Goal: Information Seeking & Learning: Learn about a topic

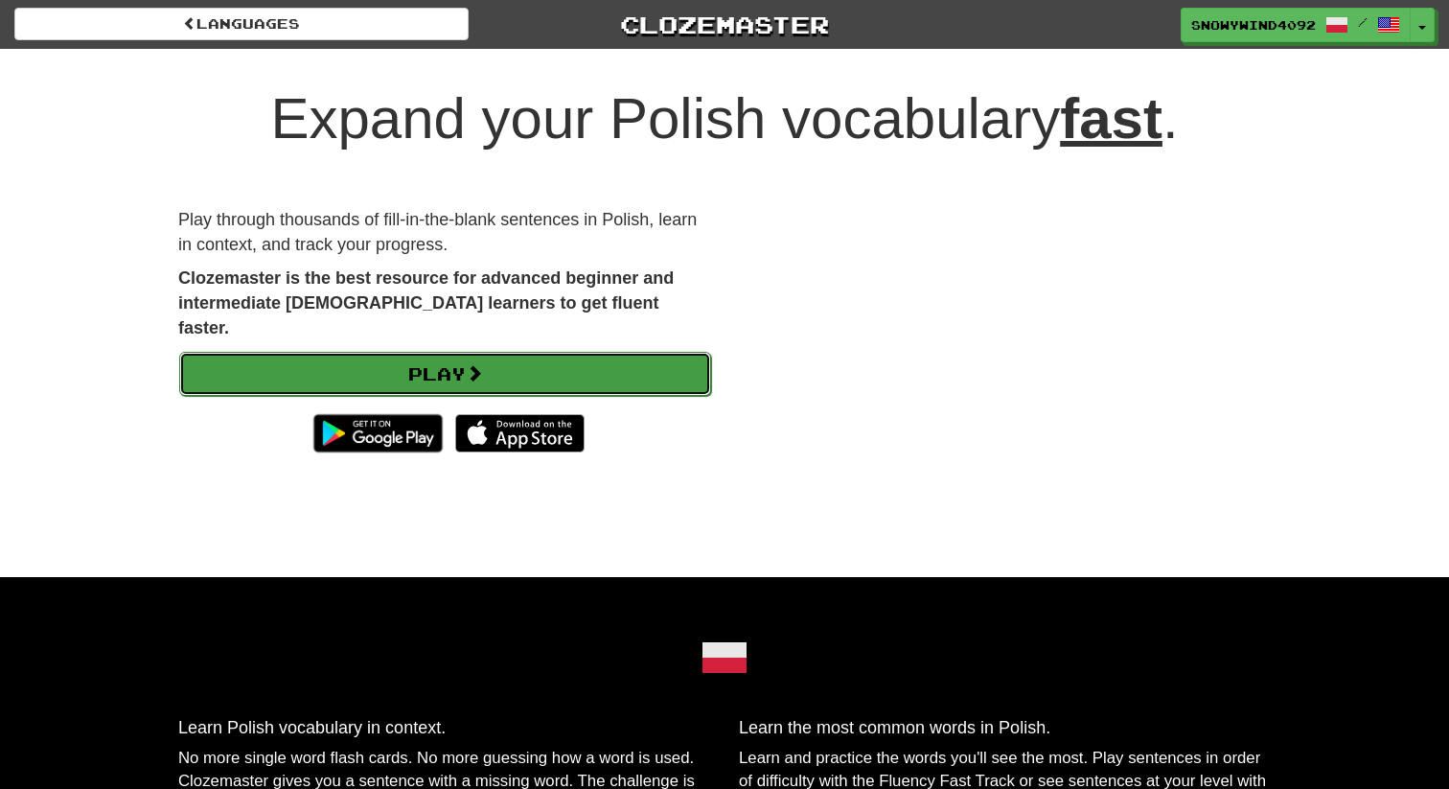
click at [436, 352] on link "Play" at bounding box center [445, 374] width 532 height 44
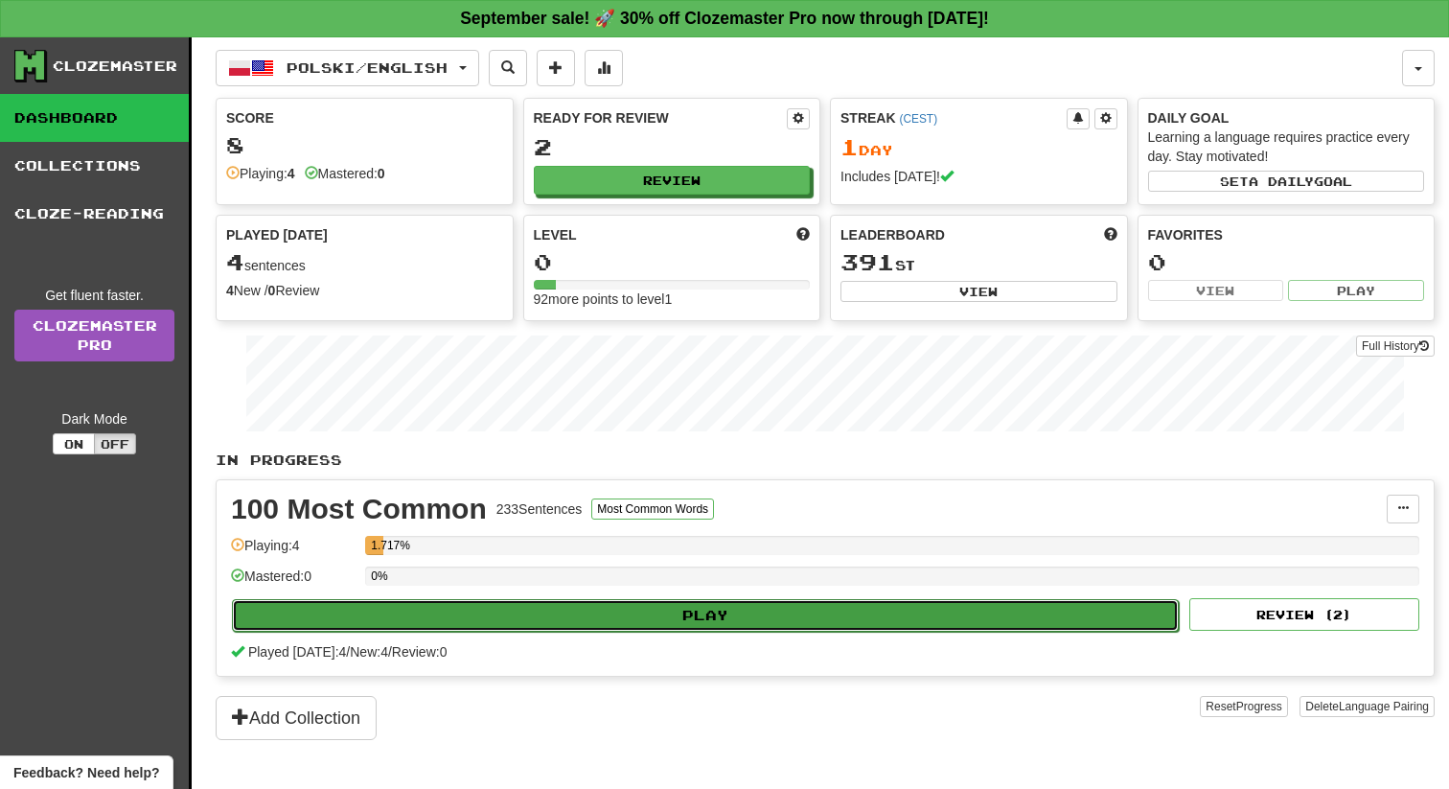
click at [454, 626] on button "Play" at bounding box center [705, 615] width 947 height 33
select select "**"
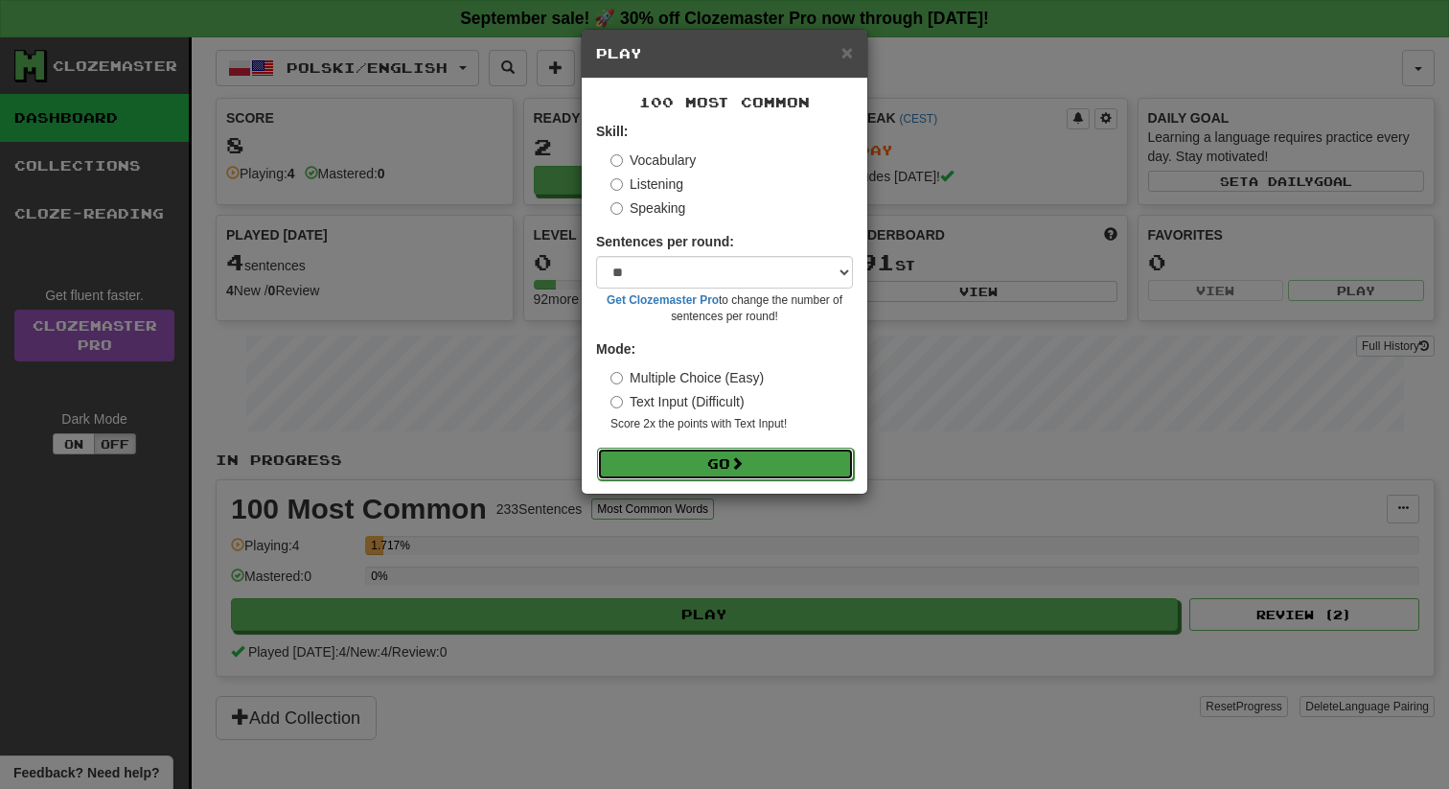
click at [677, 465] on button "Go" at bounding box center [725, 464] width 257 height 33
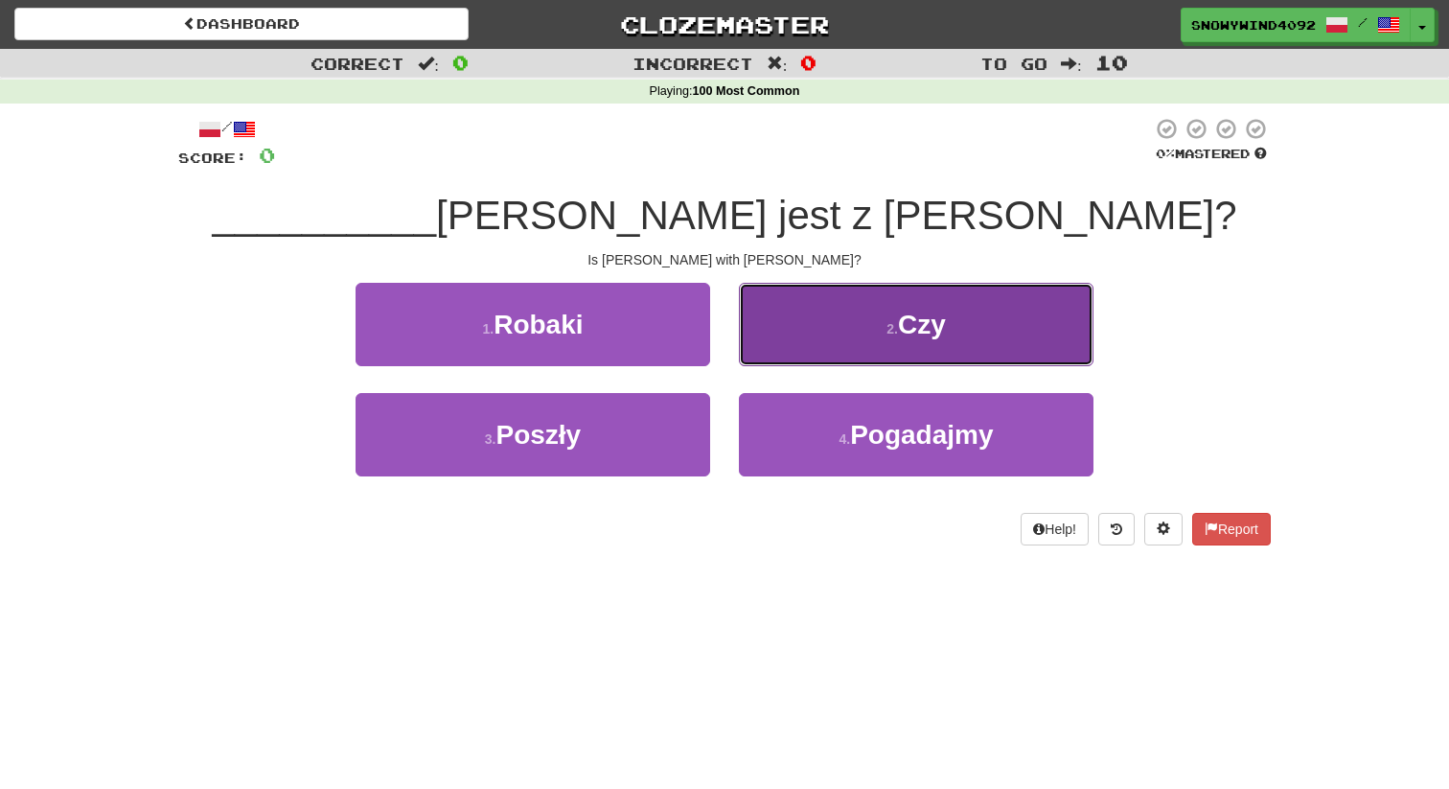
click at [911, 299] on button "2 . Czy" at bounding box center [916, 324] width 355 height 83
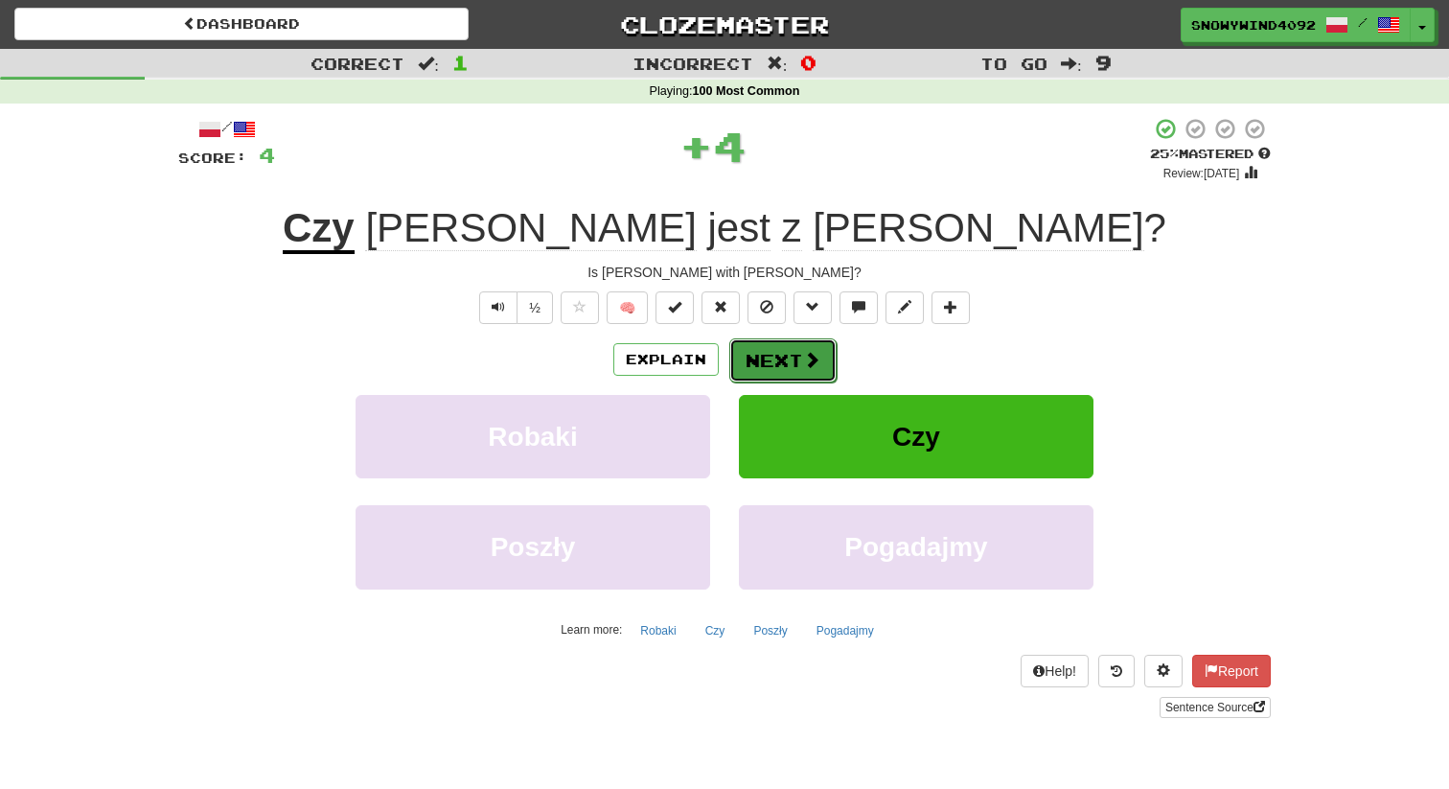
click at [809, 353] on span at bounding box center [811, 359] width 17 height 17
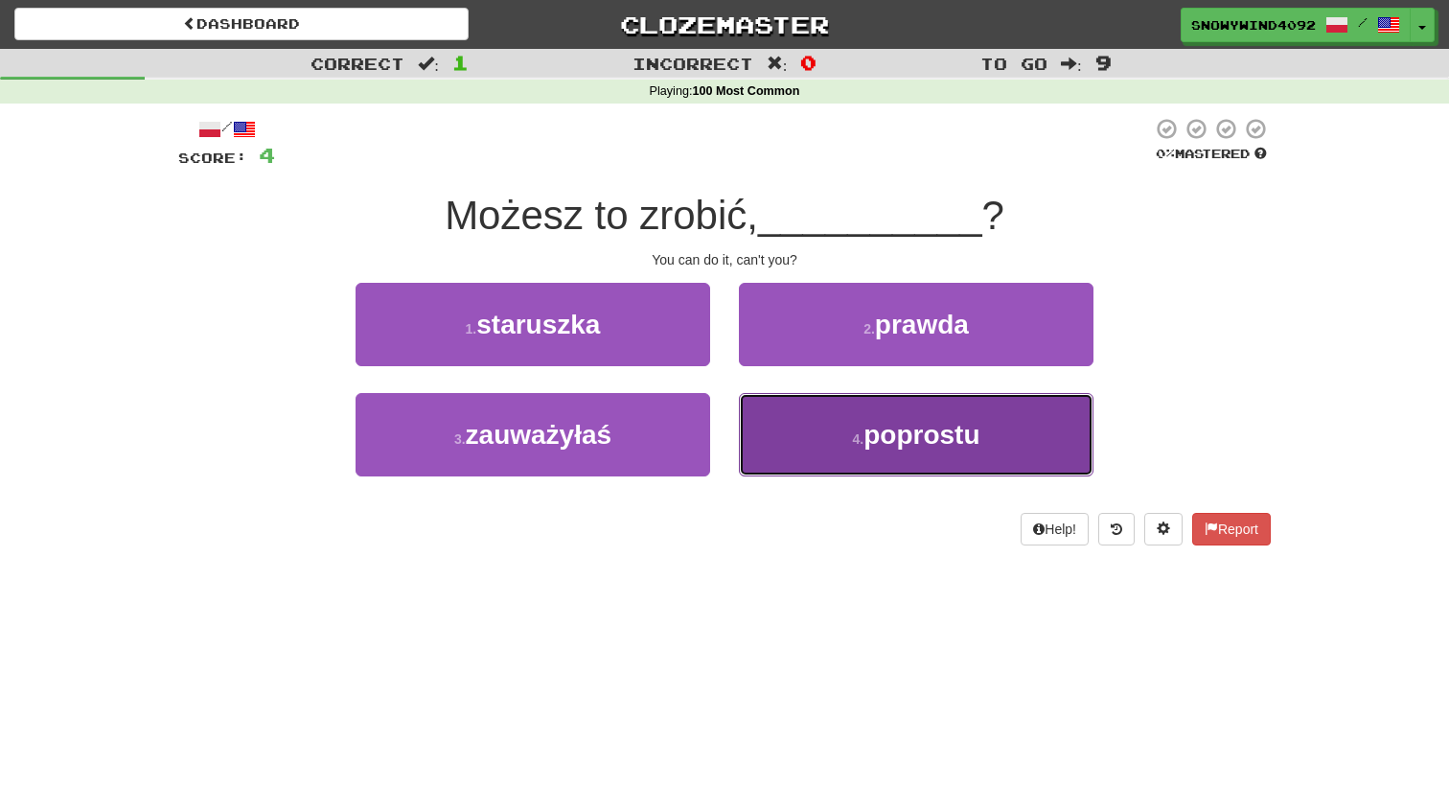
click at [814, 425] on button "4 . poprostu" at bounding box center [916, 434] width 355 height 83
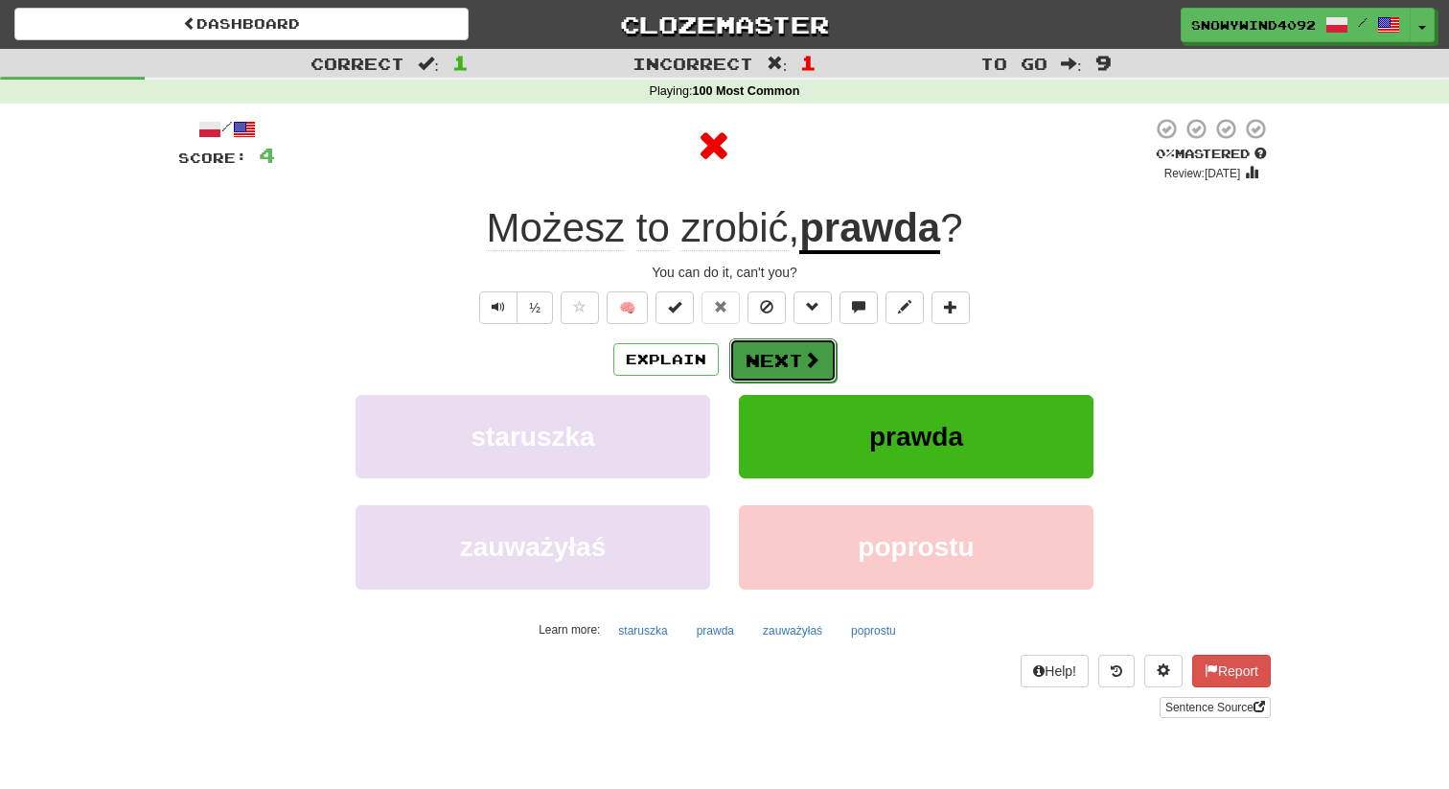
click at [777, 364] on button "Next" at bounding box center [783, 360] width 107 height 44
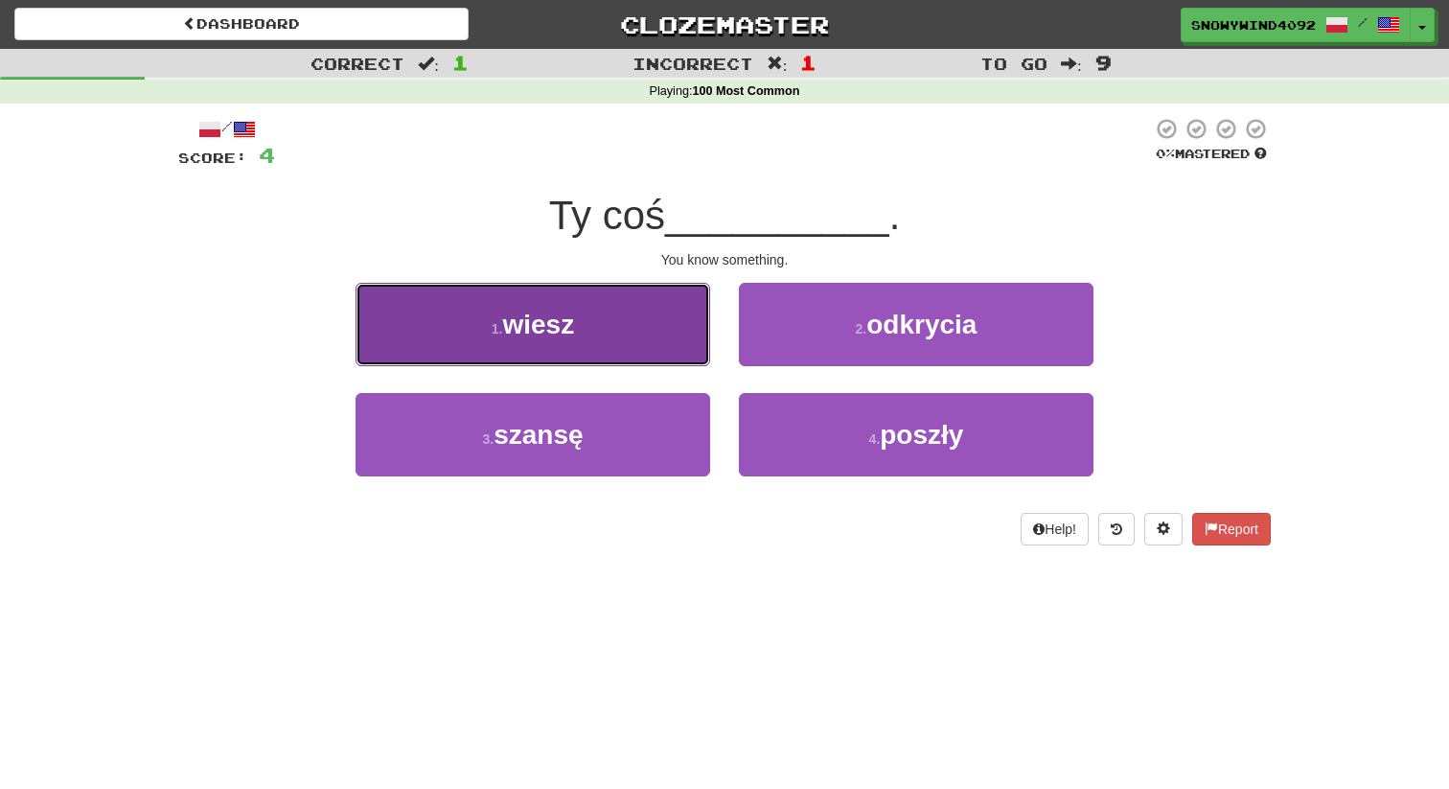
click at [649, 334] on button "1 . wiesz" at bounding box center [533, 324] width 355 height 83
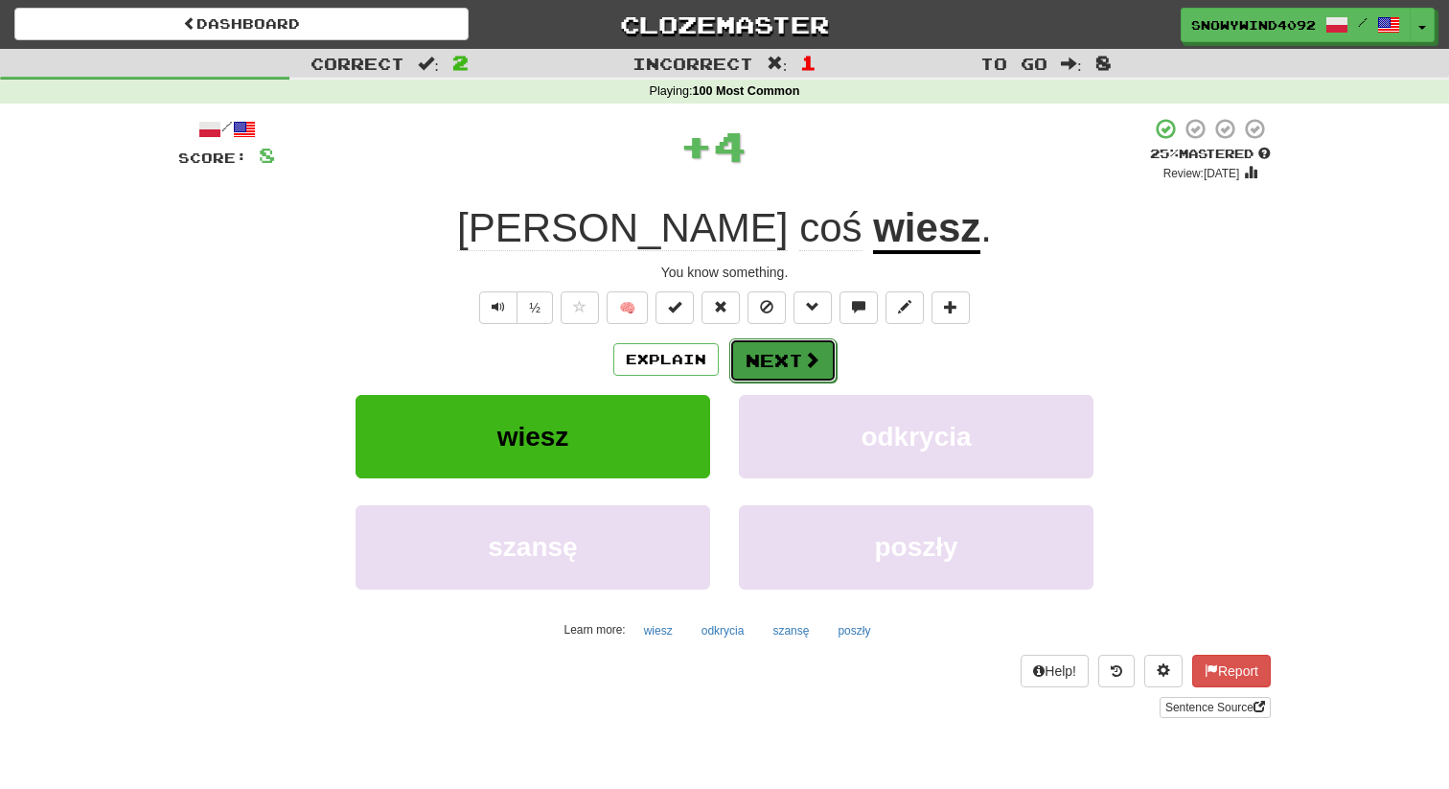
click at [734, 364] on button "Next" at bounding box center [783, 360] width 107 height 44
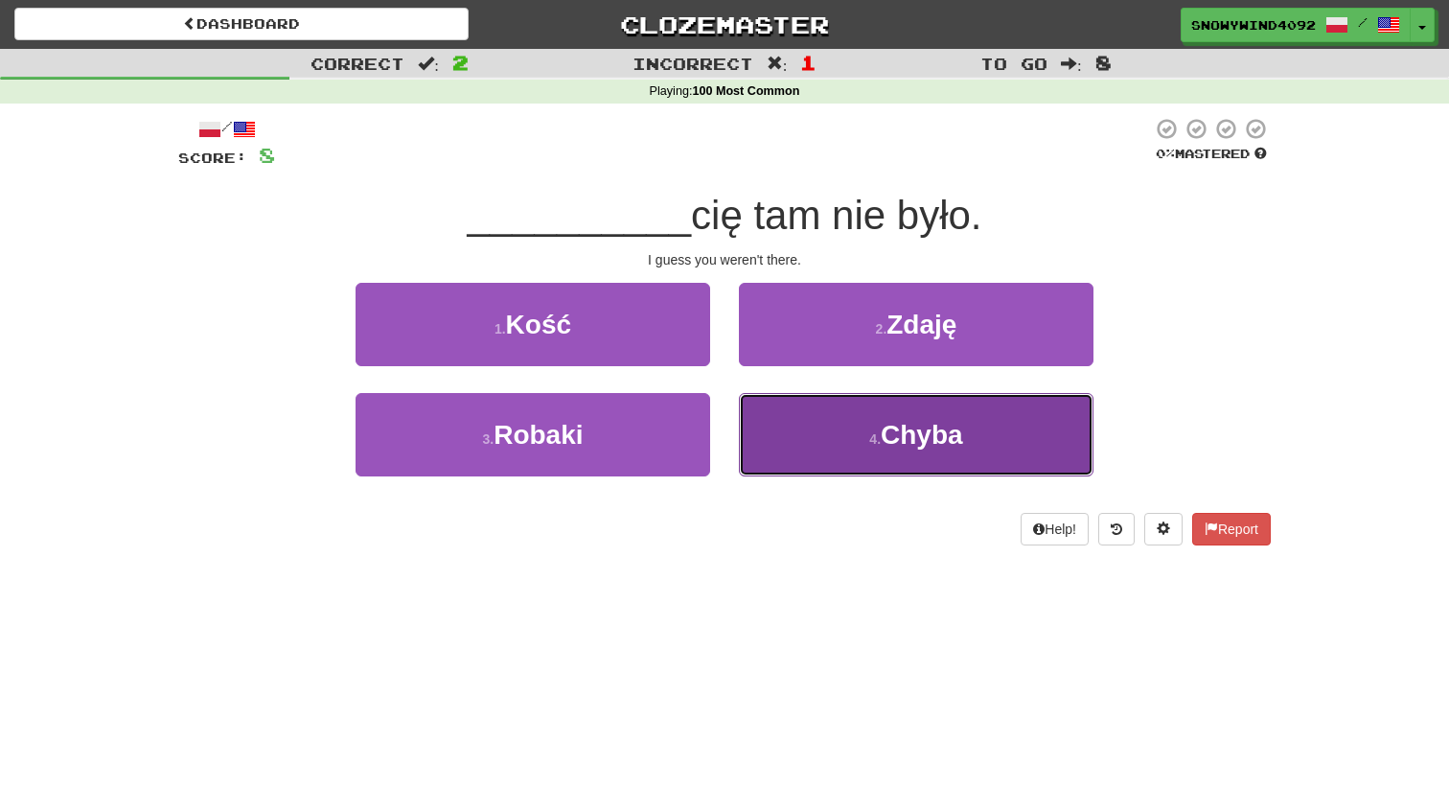
click at [834, 441] on button "4 . Chyba" at bounding box center [916, 434] width 355 height 83
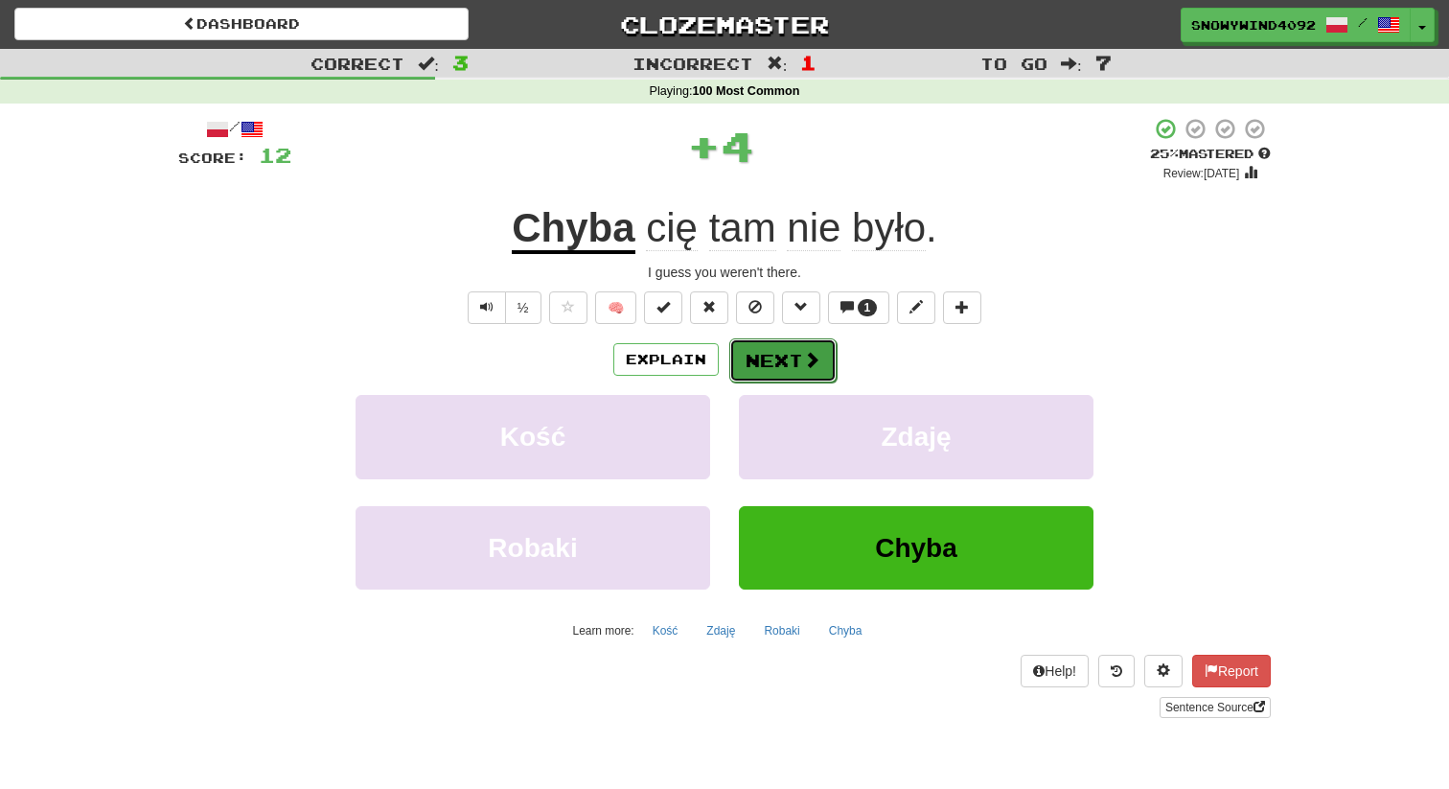
click at [816, 364] on span at bounding box center [811, 359] width 17 height 17
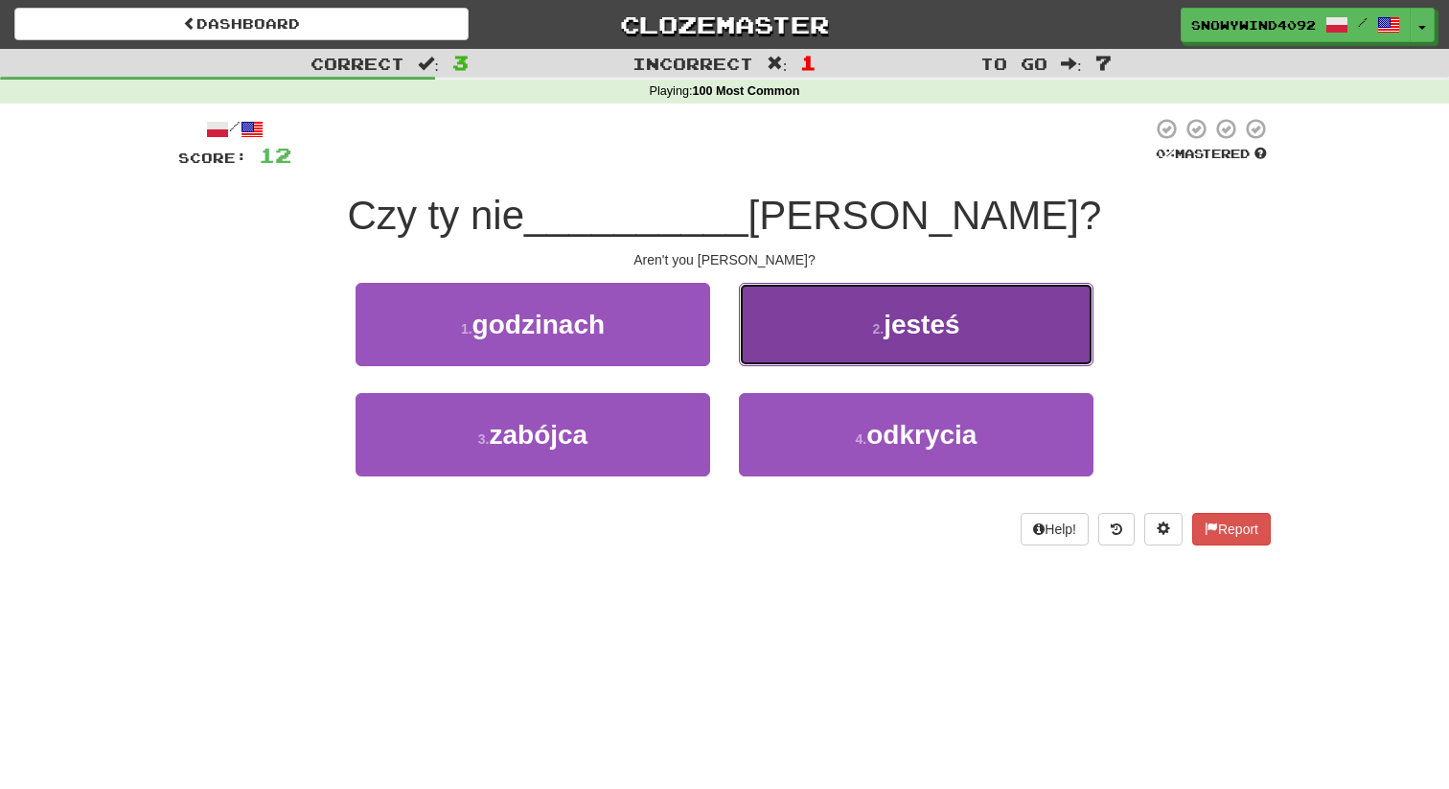
click at [809, 331] on button "2 . jesteś" at bounding box center [916, 324] width 355 height 83
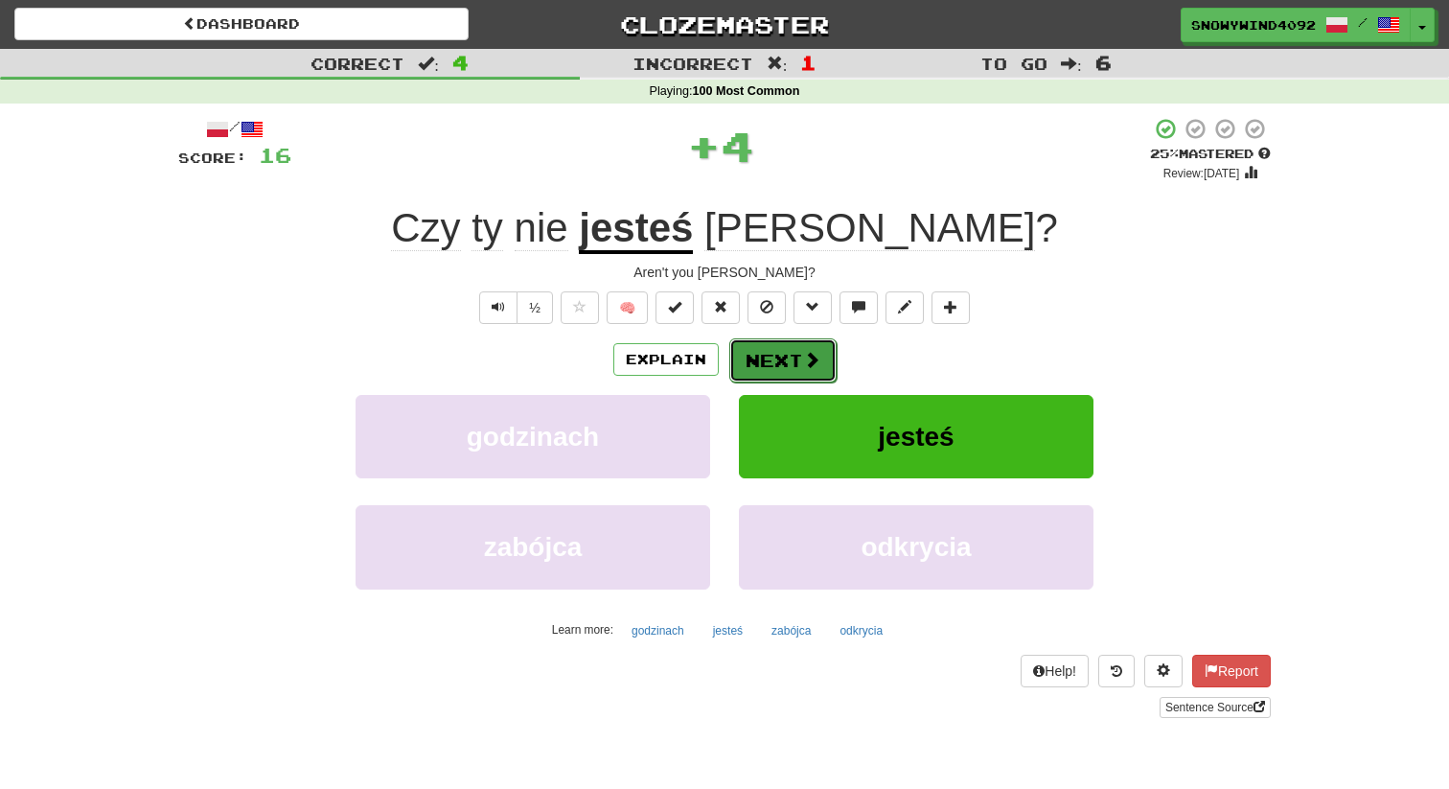
click at [762, 379] on button "Next" at bounding box center [783, 360] width 107 height 44
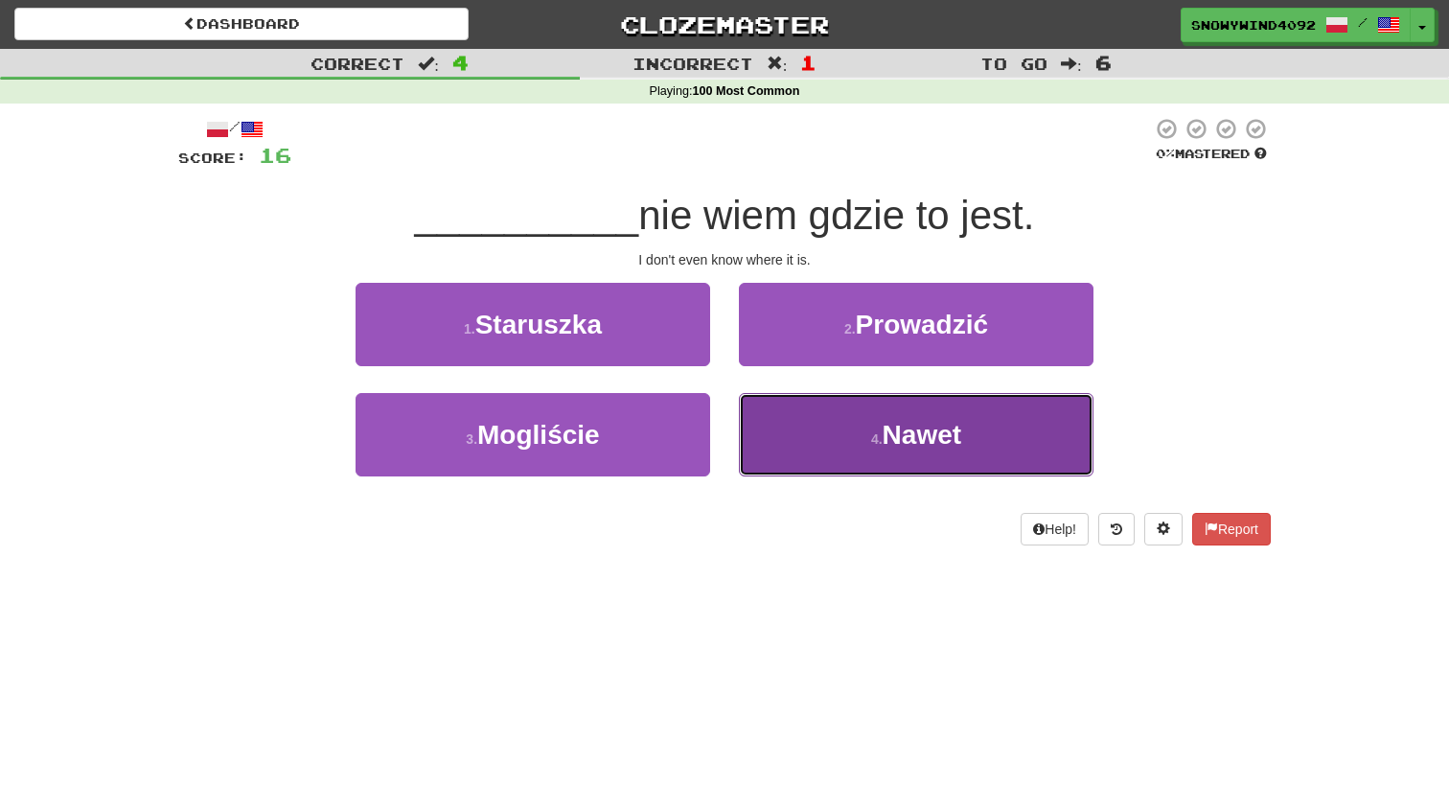
click at [861, 442] on button "4 . Nawet" at bounding box center [916, 434] width 355 height 83
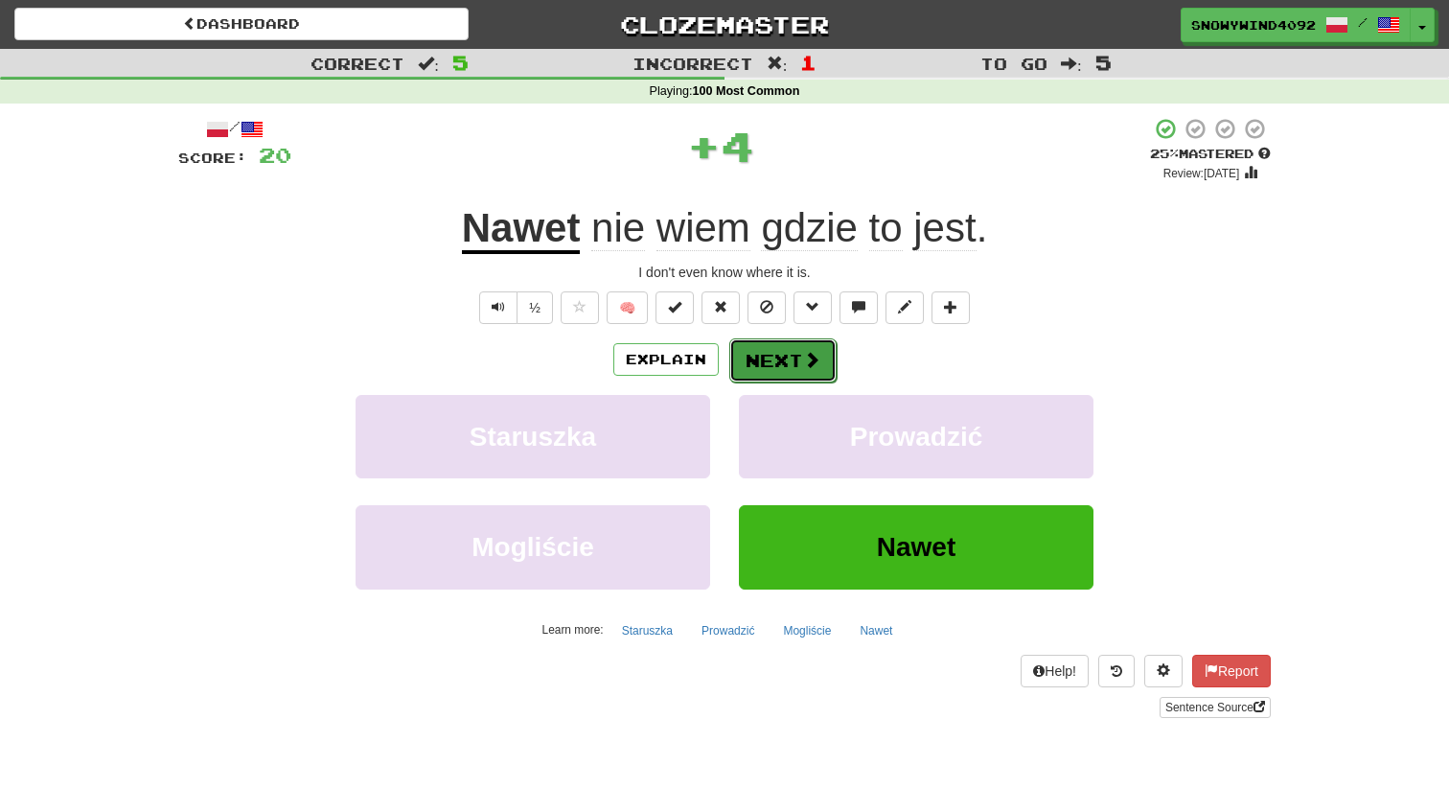
click at [792, 376] on button "Next" at bounding box center [783, 360] width 107 height 44
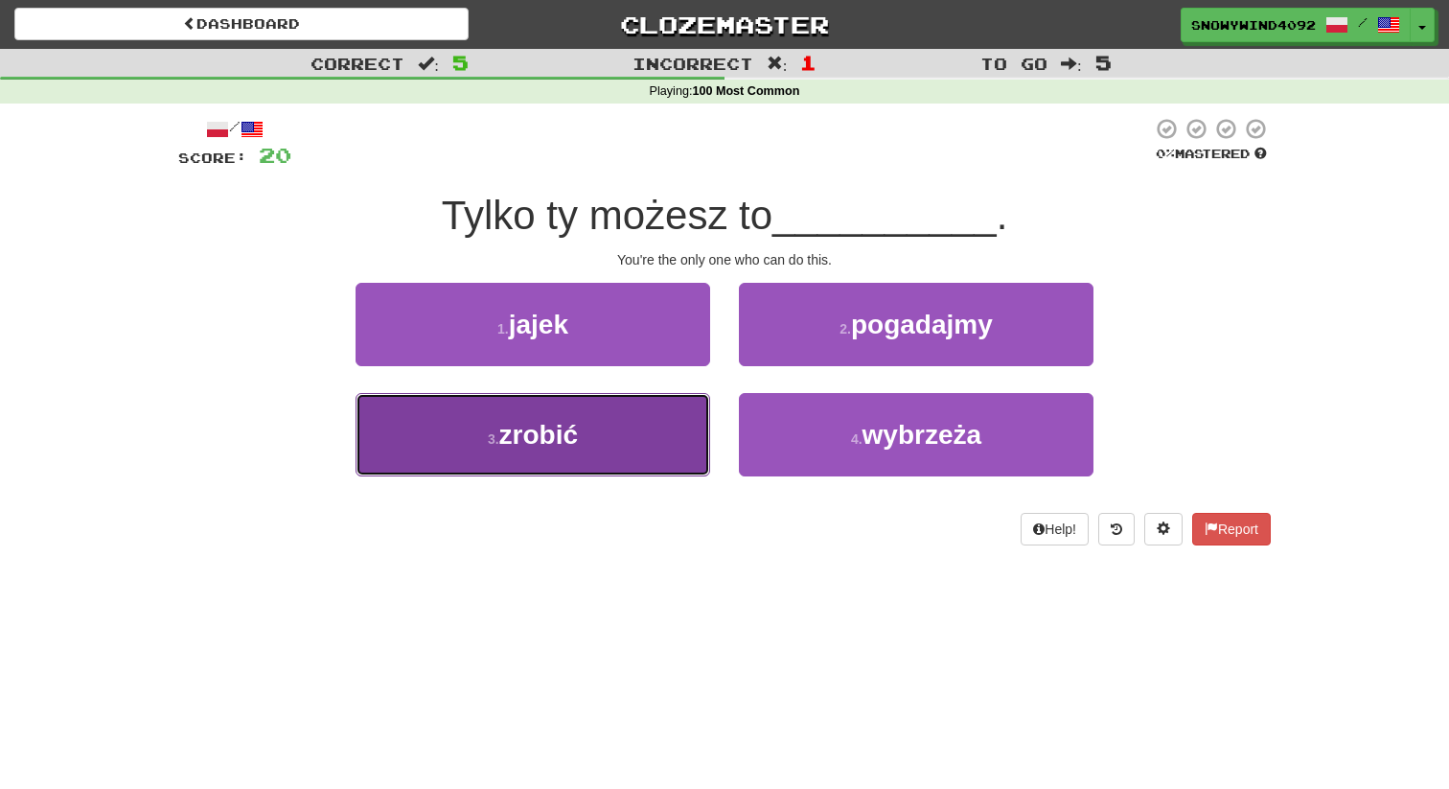
click at [635, 439] on button "3 . zrobić" at bounding box center [533, 434] width 355 height 83
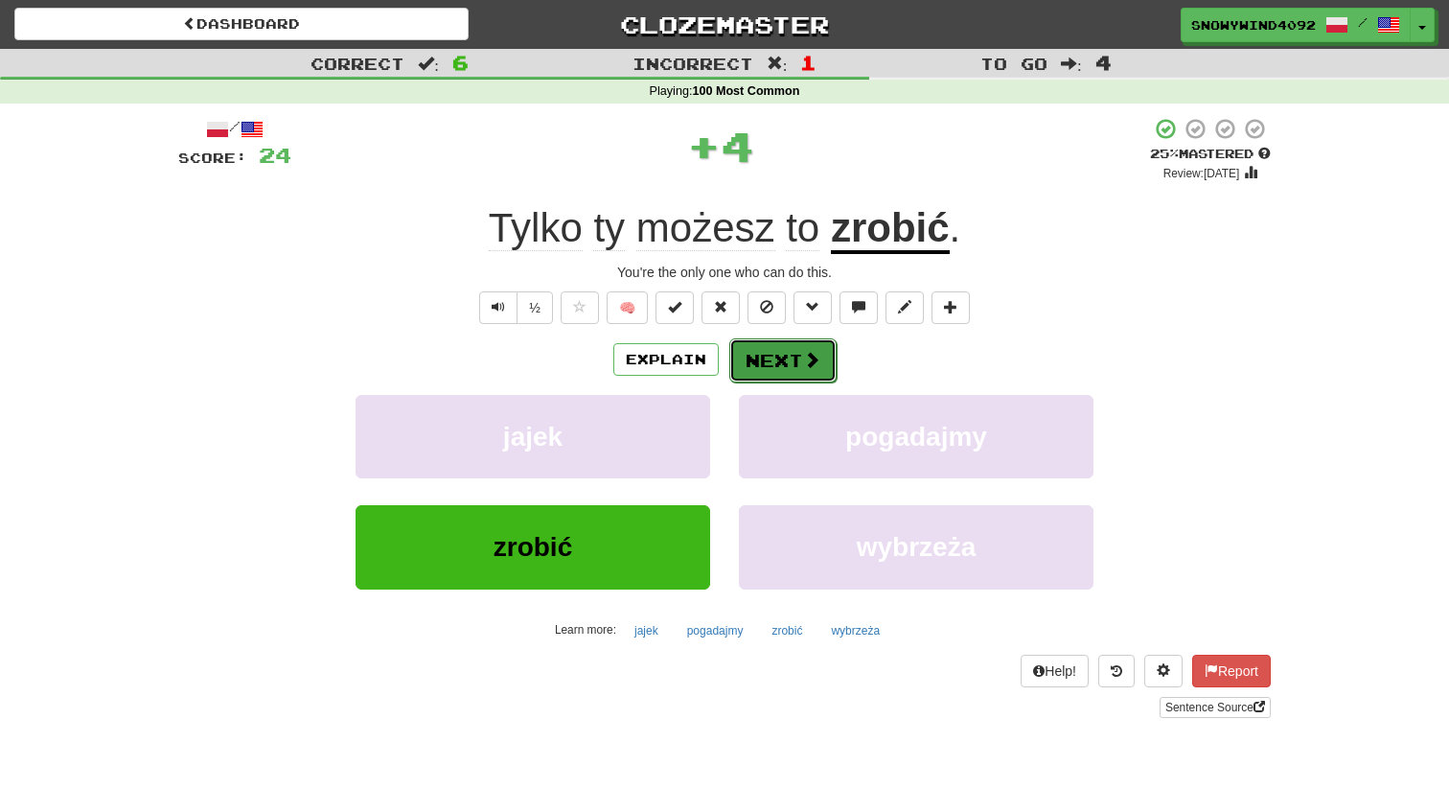
click at [766, 364] on button "Next" at bounding box center [783, 360] width 107 height 44
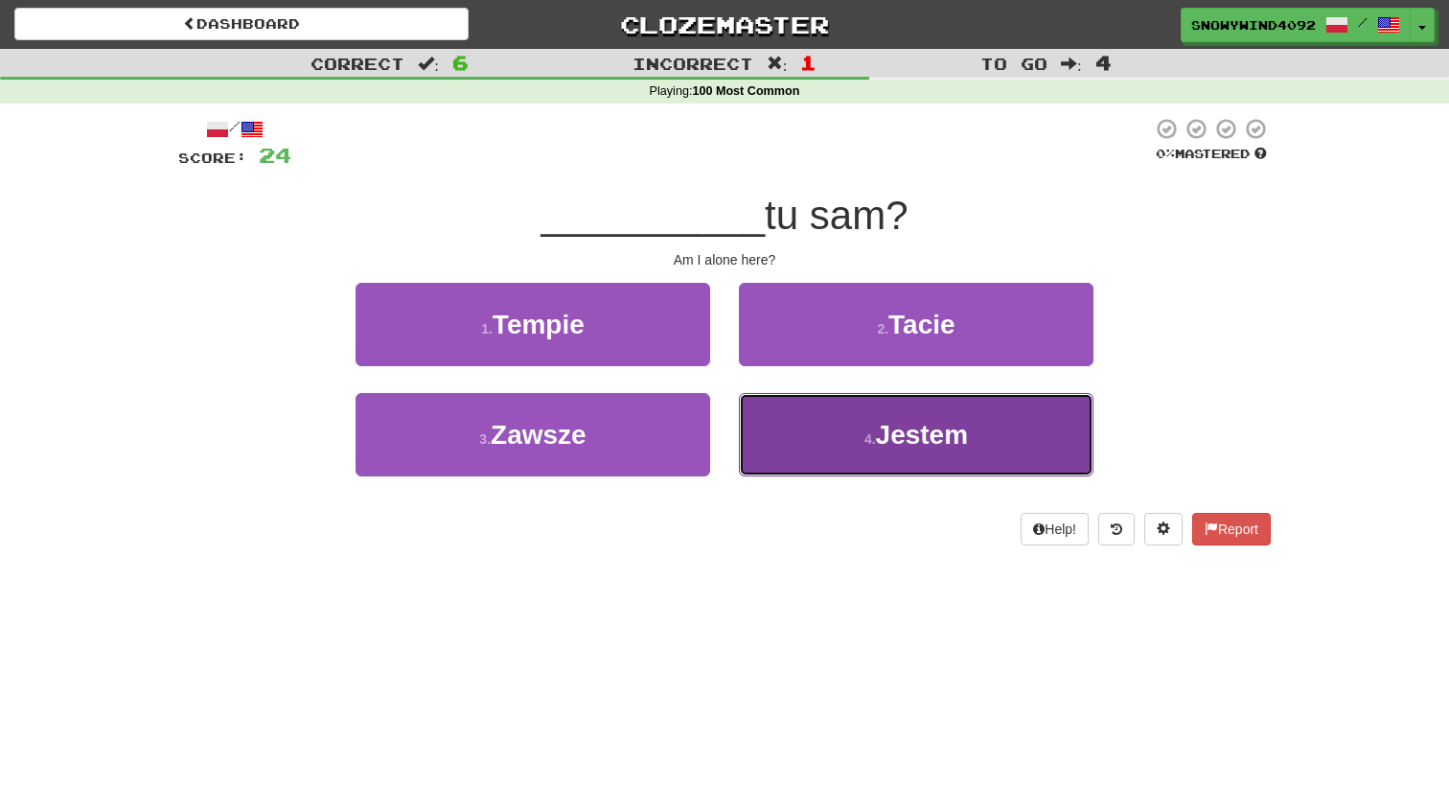
click at [820, 437] on button "4 . Jestem" at bounding box center [916, 434] width 355 height 83
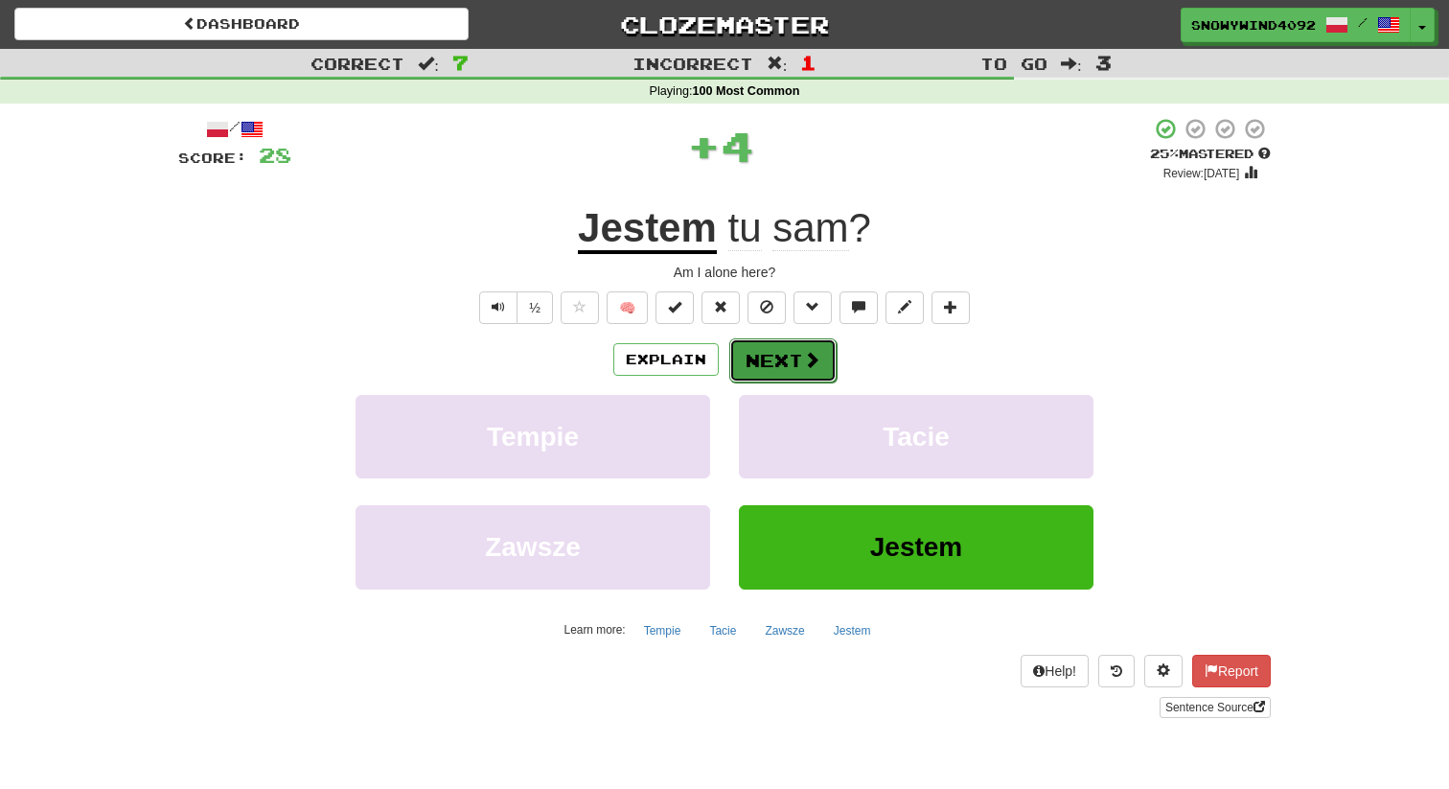
click at [768, 345] on button "Next" at bounding box center [783, 360] width 107 height 44
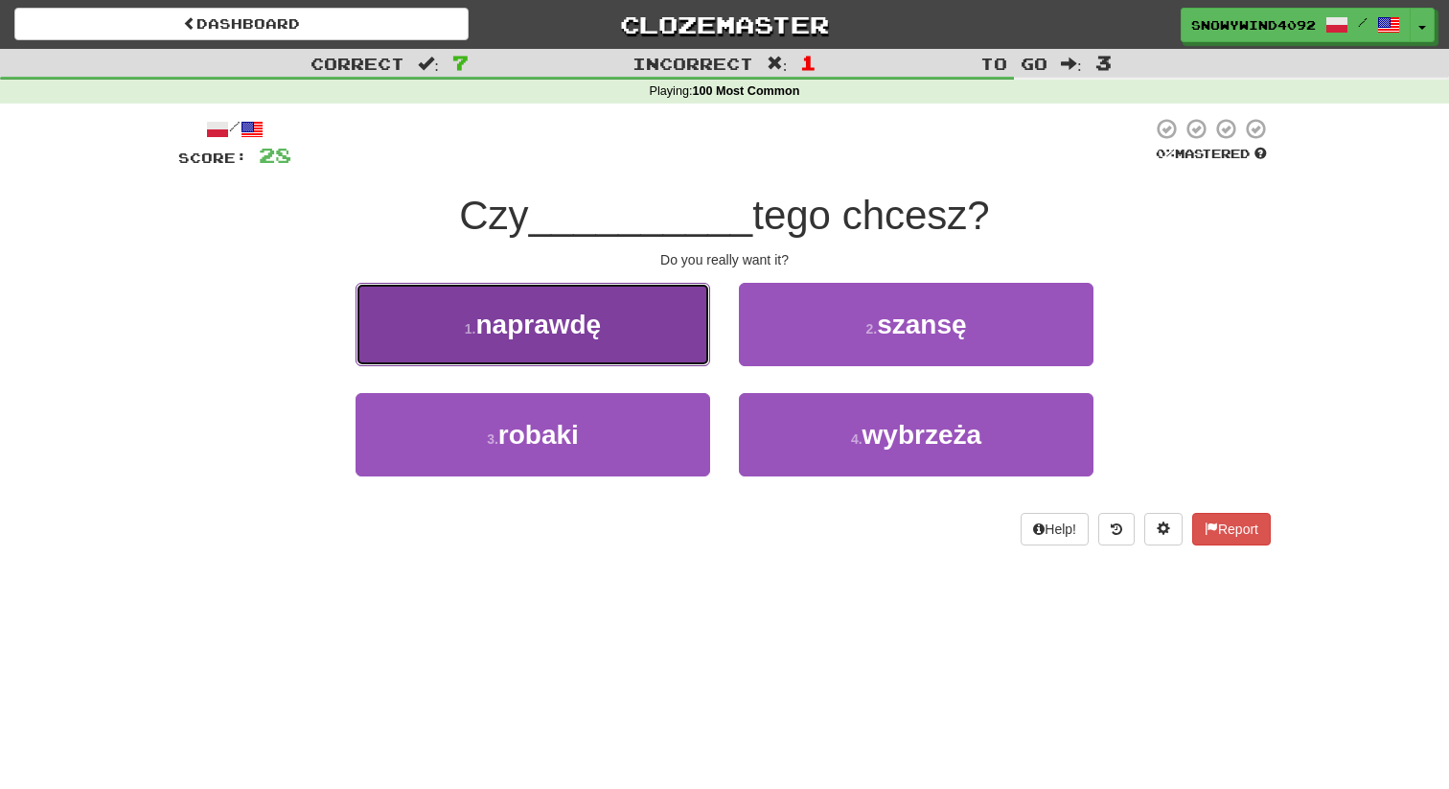
click at [630, 323] on button "1 . naprawdę" at bounding box center [533, 324] width 355 height 83
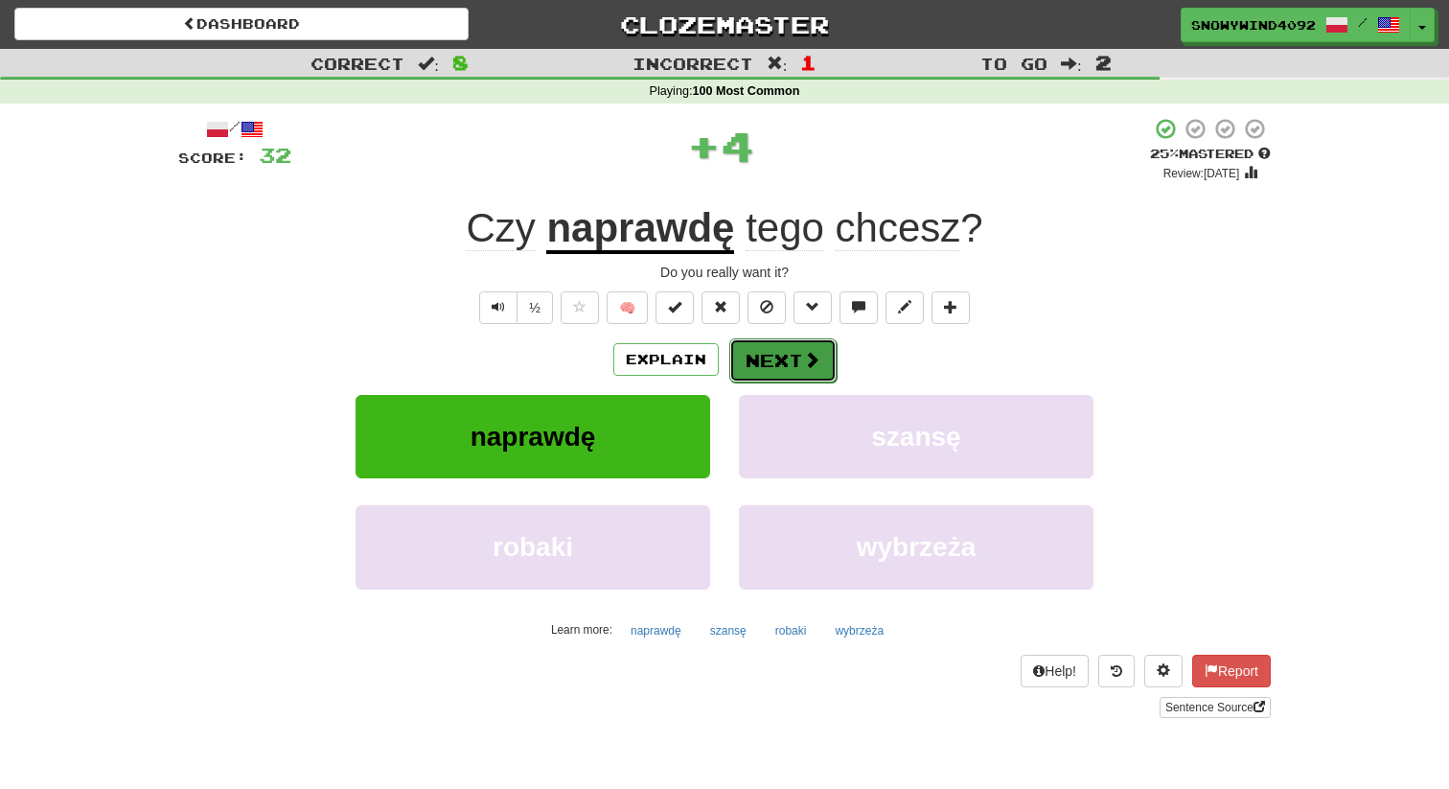
click at [776, 356] on button "Next" at bounding box center [783, 360] width 107 height 44
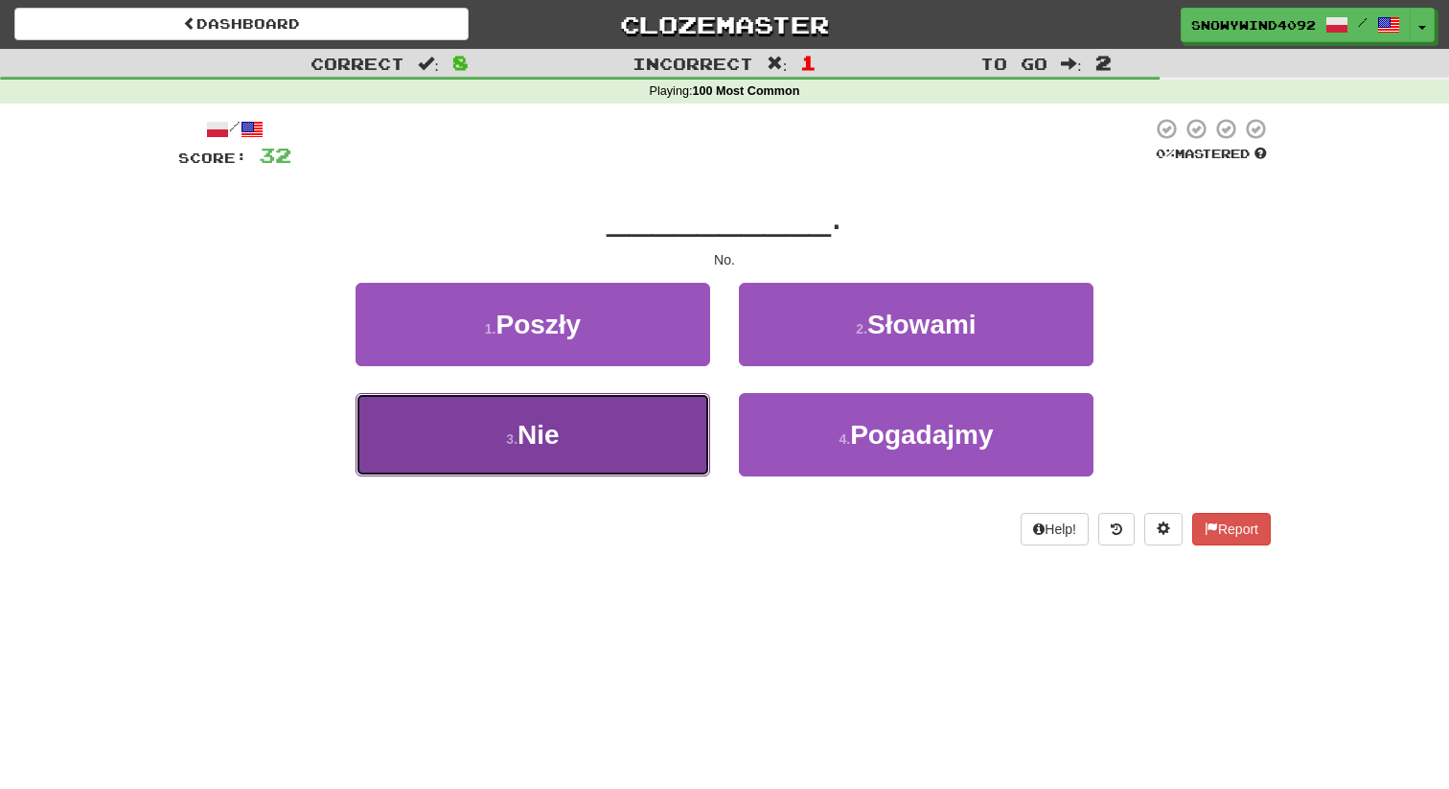
click at [657, 437] on button "3 . Nie" at bounding box center [533, 434] width 355 height 83
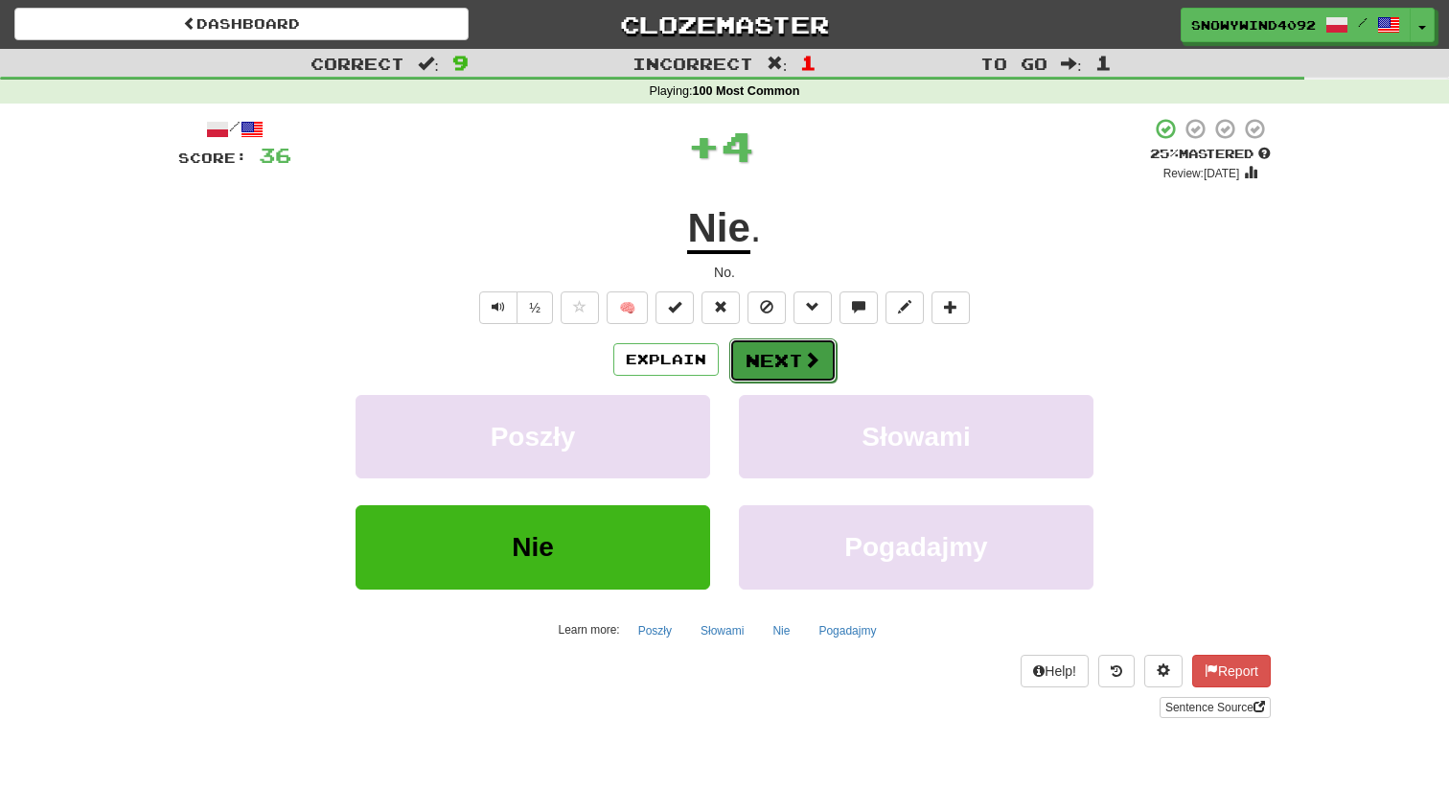
click at [803, 359] on span at bounding box center [811, 359] width 17 height 17
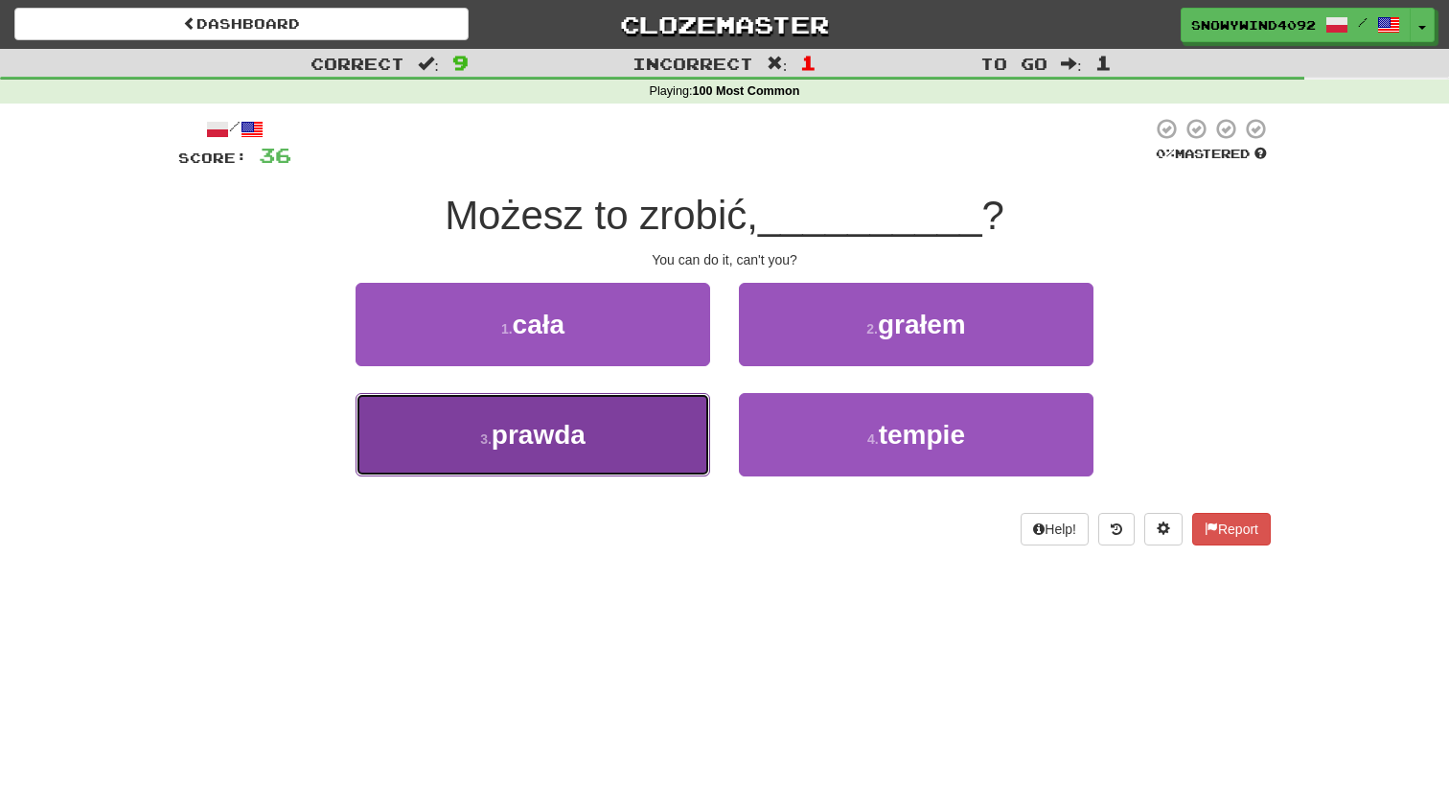
click at [676, 448] on button "3 . prawda" at bounding box center [533, 434] width 355 height 83
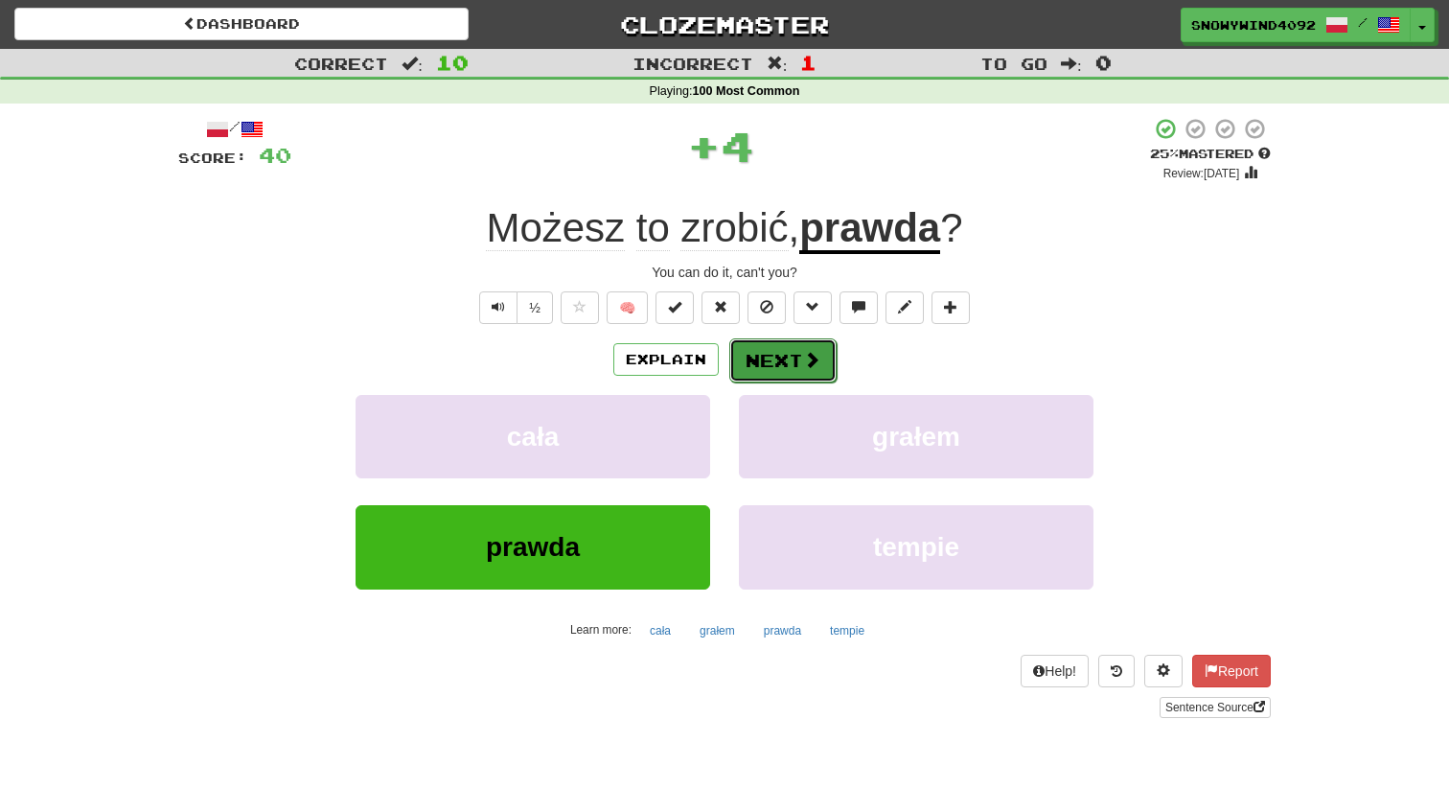
click at [803, 368] on span at bounding box center [811, 359] width 17 height 17
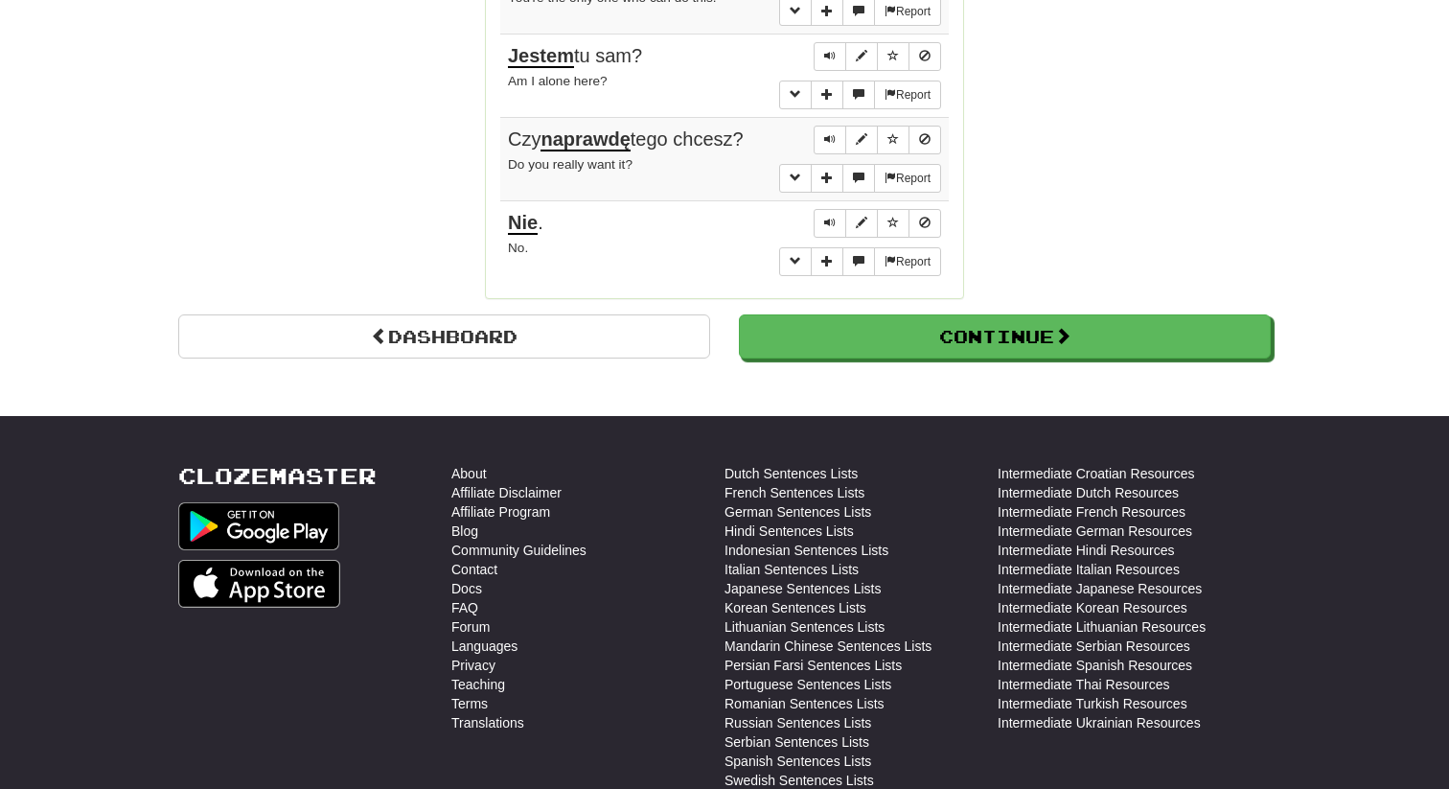
scroll to position [1950, 0]
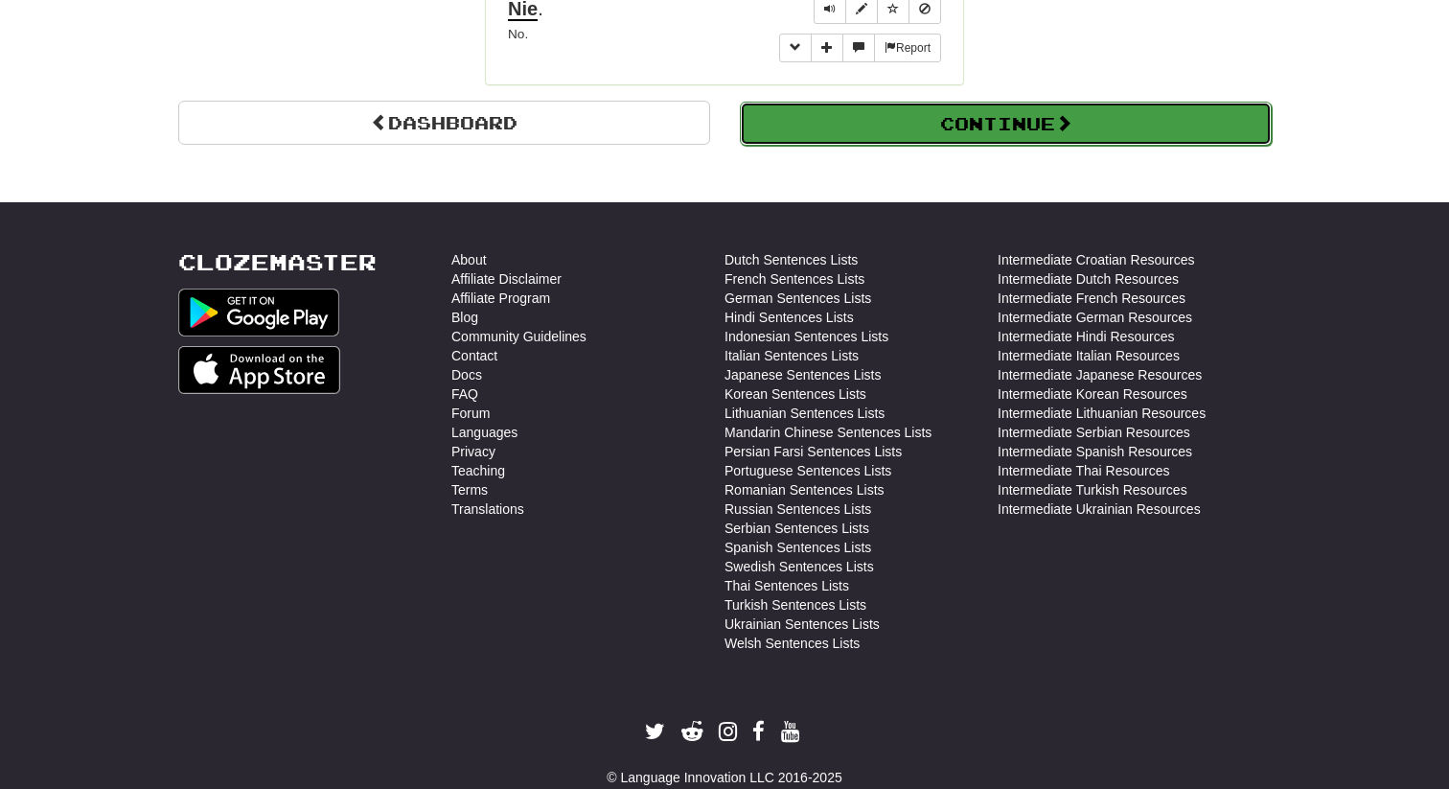
click at [1000, 102] on button "Continue" at bounding box center [1006, 124] width 532 height 44
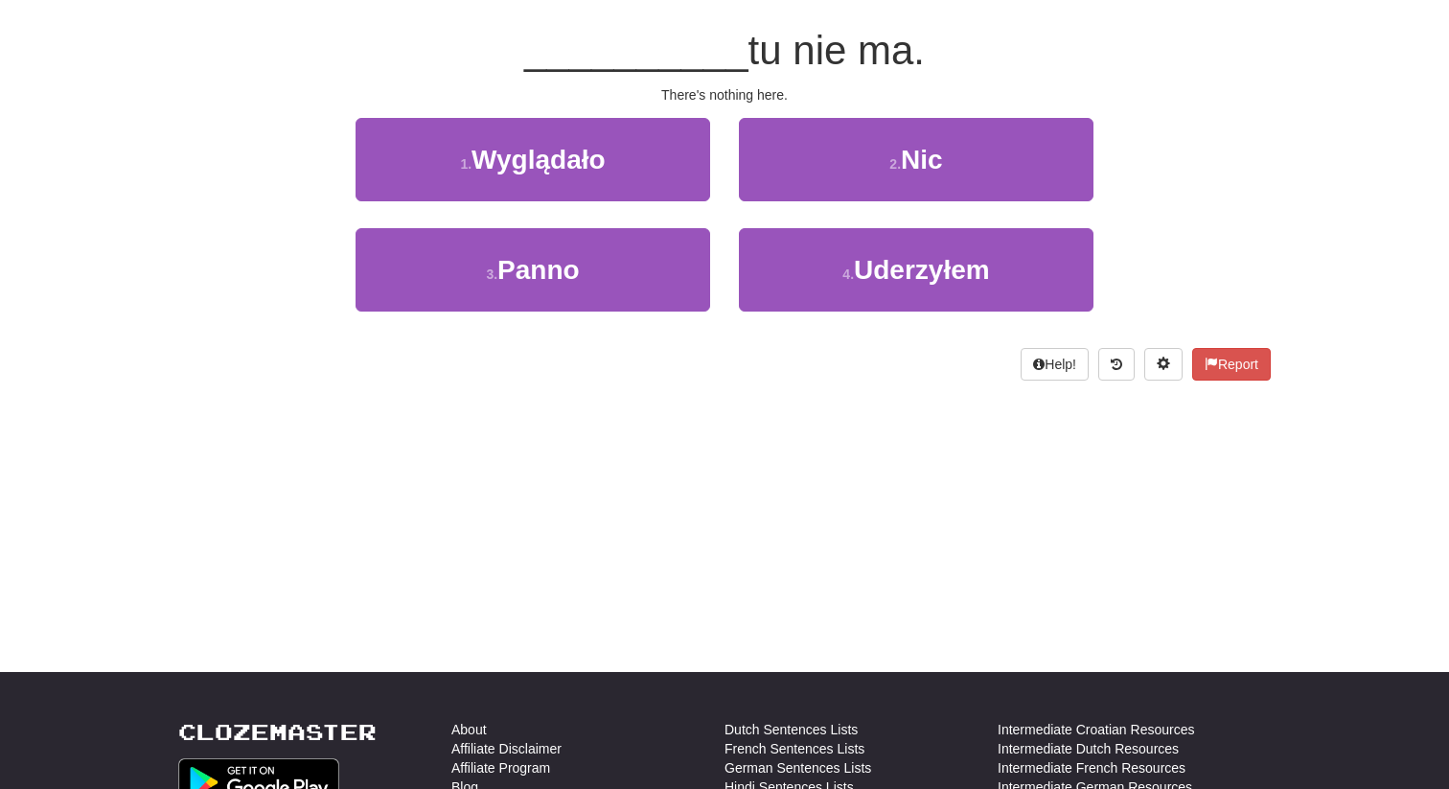
scroll to position [0, 0]
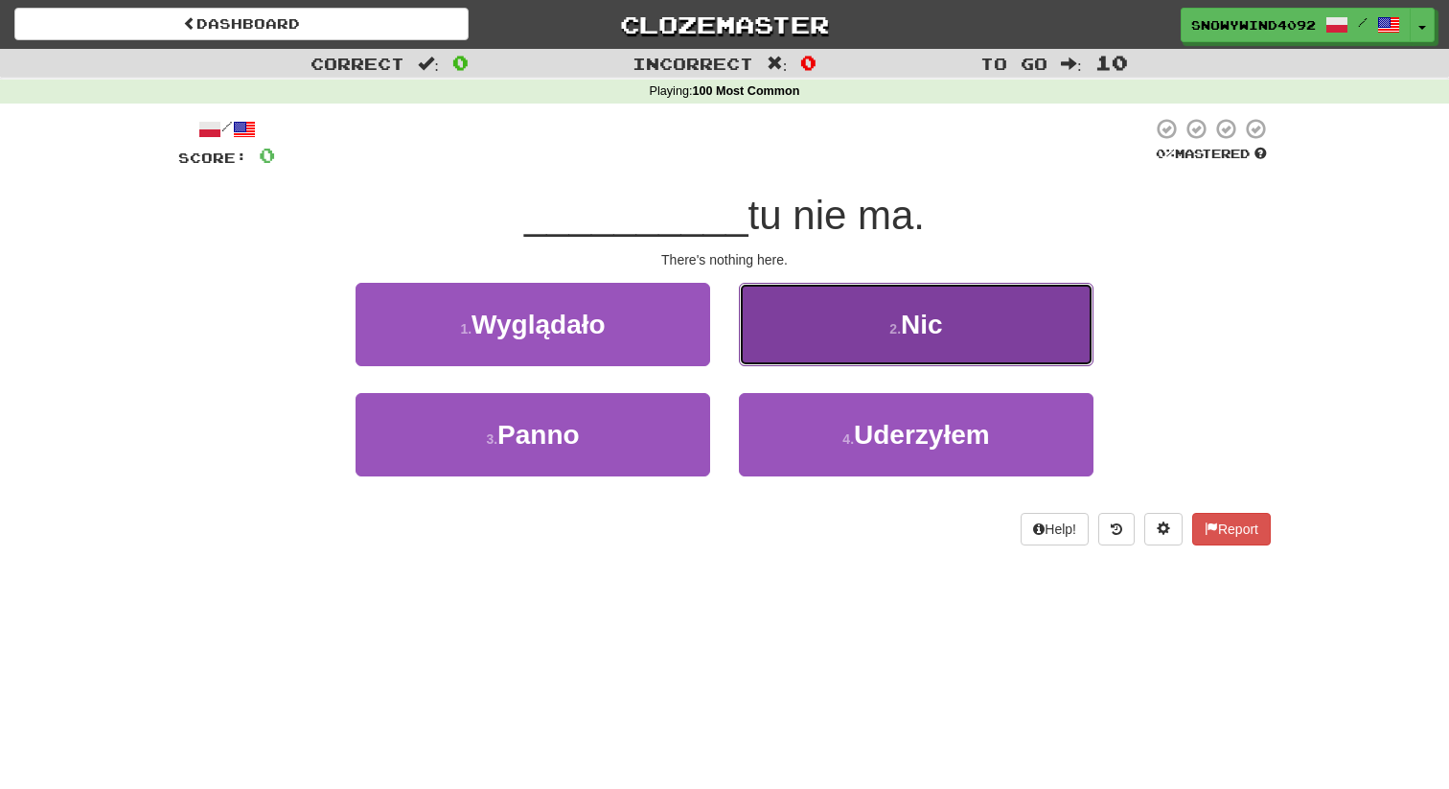
click at [824, 330] on button "2 . Nic" at bounding box center [916, 324] width 355 height 83
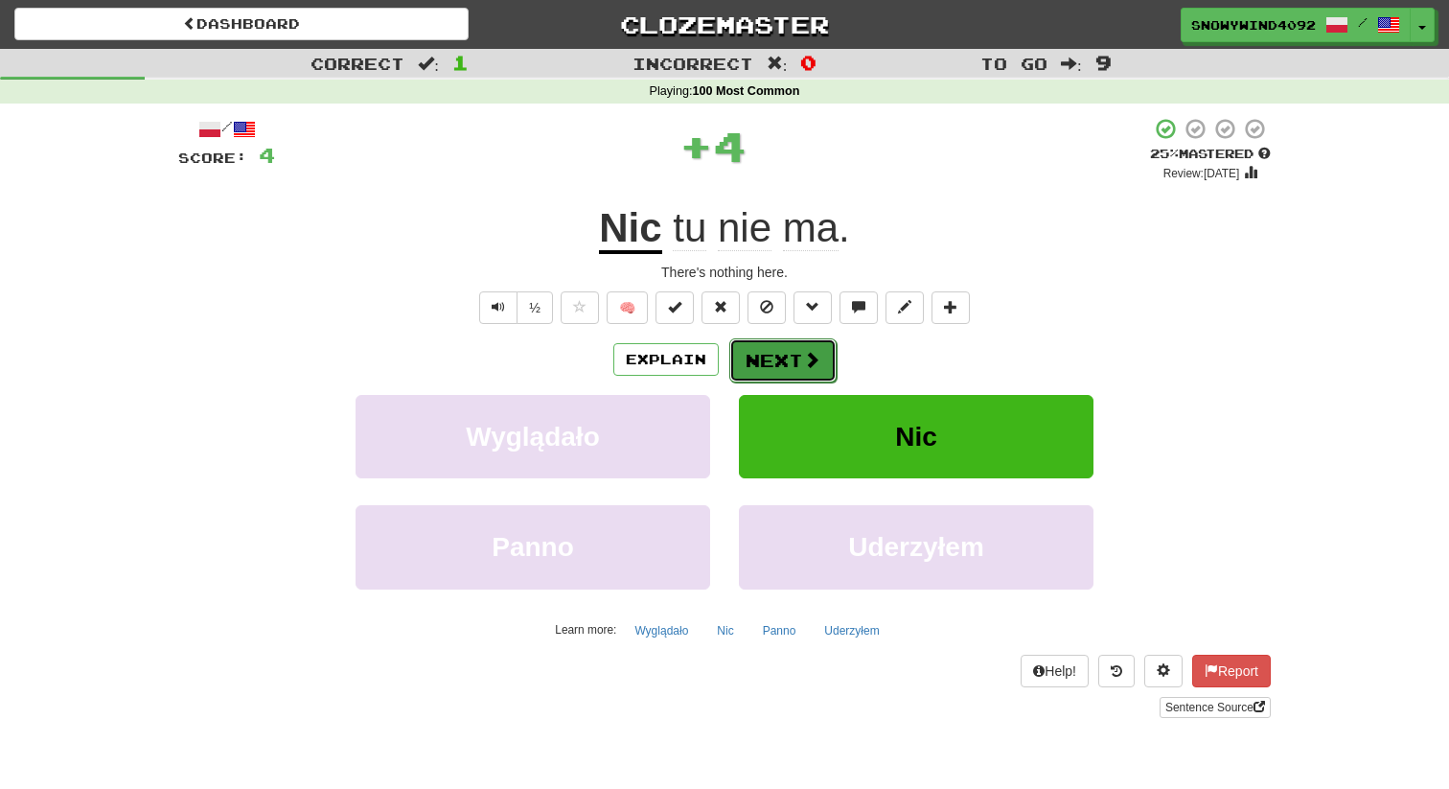
click at [781, 364] on button "Next" at bounding box center [783, 360] width 107 height 44
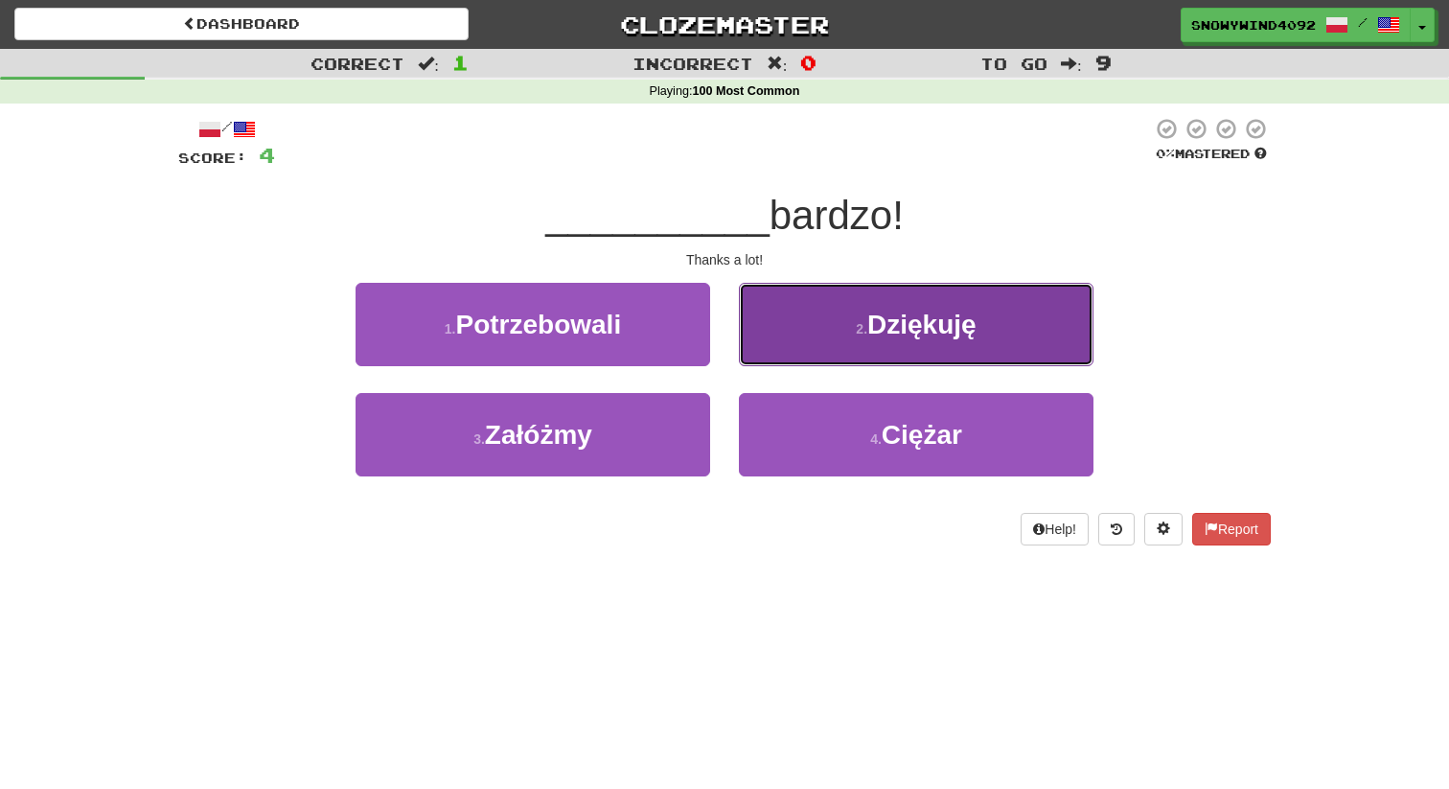
click at [783, 347] on button "2 . Dziękuję" at bounding box center [916, 324] width 355 height 83
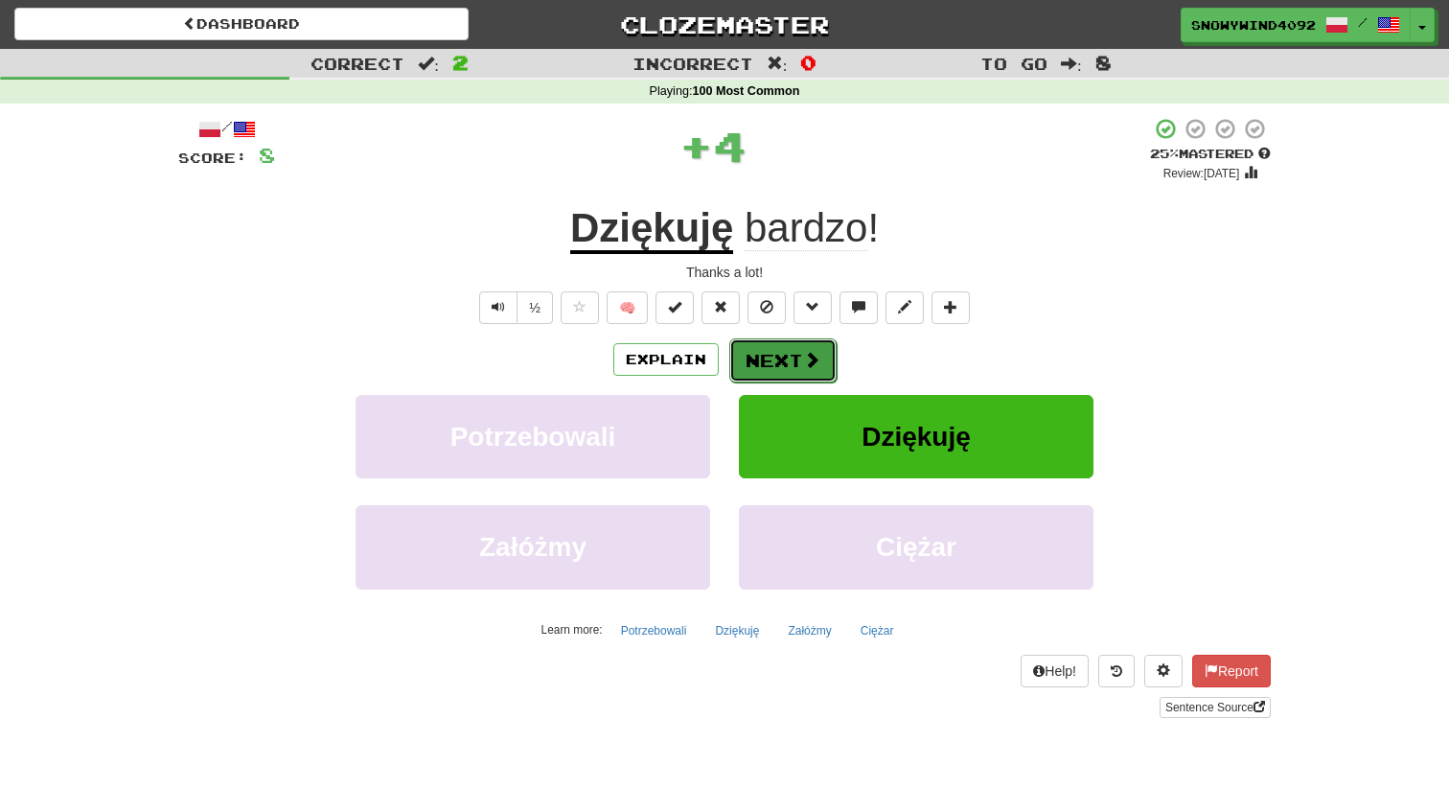
click at [781, 364] on button "Next" at bounding box center [783, 360] width 107 height 44
